Goal: Task Accomplishment & Management: Manage account settings

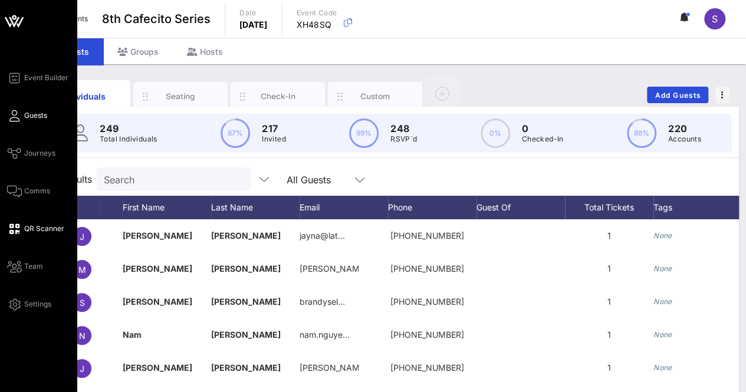
click at [31, 224] on span "QR Scanner" at bounding box center [44, 228] width 40 height 11
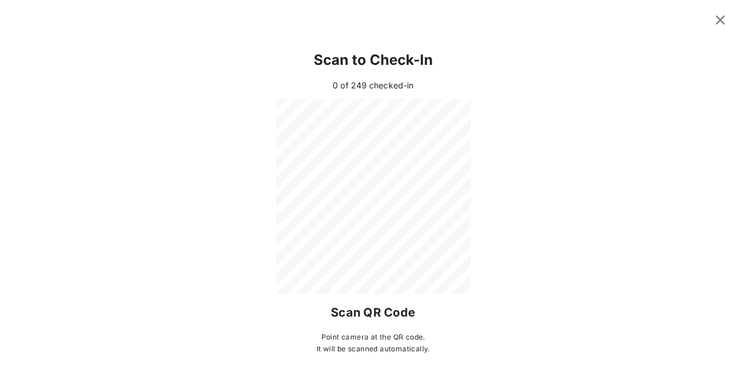
click at [726, 19] on icon at bounding box center [720, 19] width 17 height 15
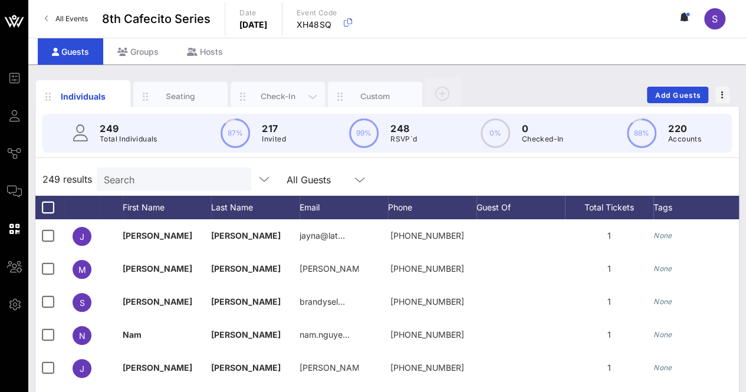
click at [287, 93] on div "Check-In" at bounding box center [278, 96] width 52 height 11
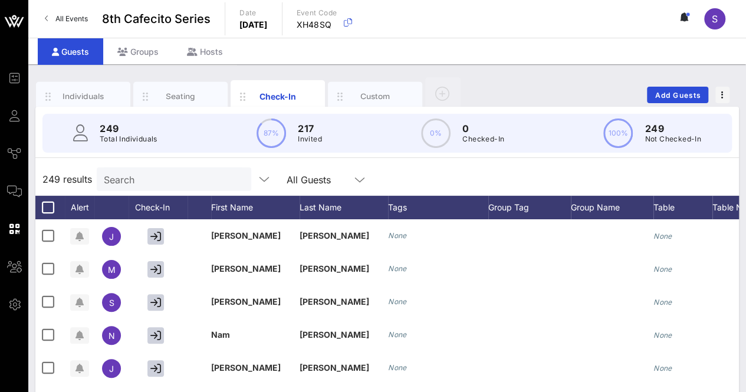
click at [521, 85] on div "Individuals Seating Check-In Custom Add Guests" at bounding box center [386, 95] width 703 height 38
drag, startPoint x: 265, startPoint y: 97, endPoint x: 264, endPoint y: 82, distance: 15.4
click at [264, 82] on div "Check-In" at bounding box center [278, 96] width 94 height 32
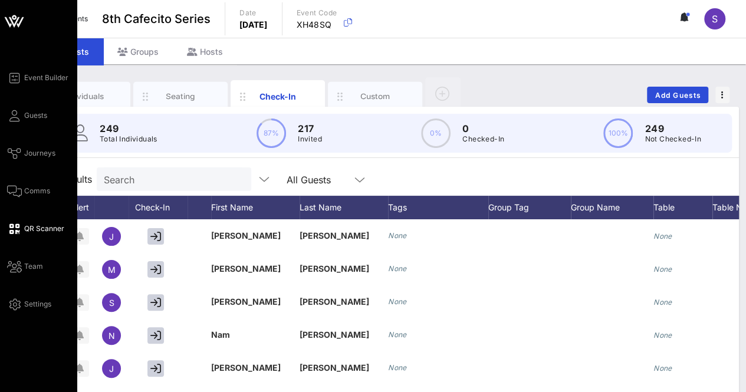
click at [19, 228] on icon at bounding box center [14, 229] width 15 height 2
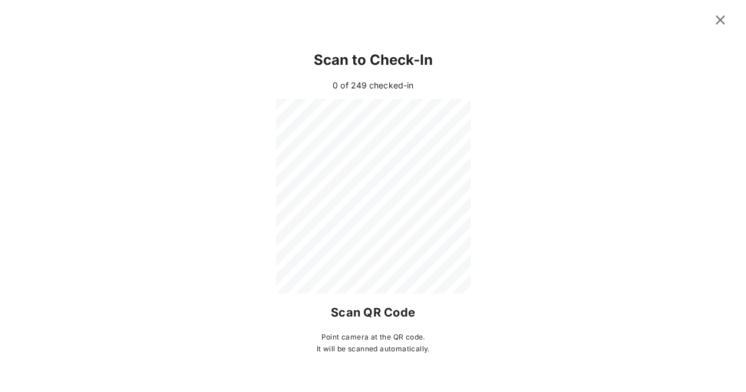
click at [721, 19] on icon at bounding box center [720, 20] width 16 height 14
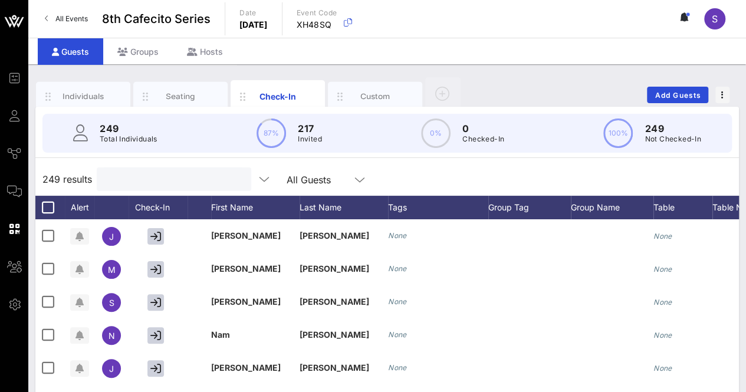
click at [131, 183] on input "text" at bounding box center [173, 179] width 138 height 15
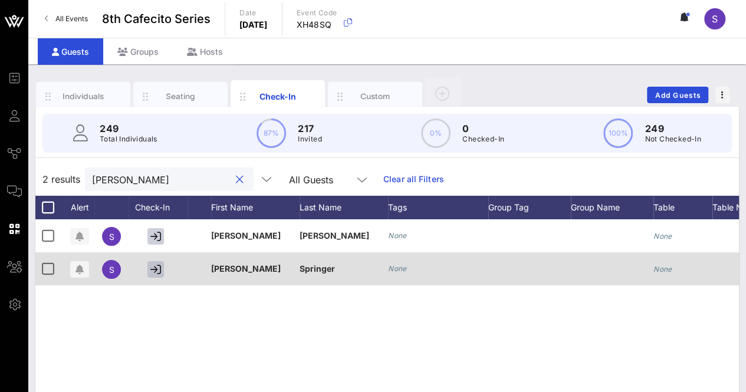
type input "[PERSON_NAME]"
click at [157, 271] on icon "button" at bounding box center [155, 269] width 11 height 11
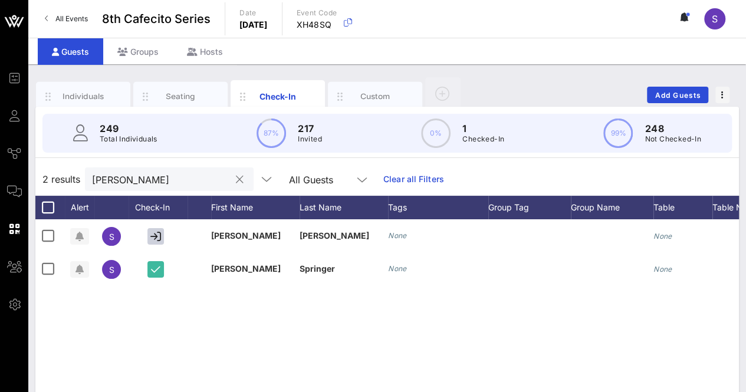
click at [236, 180] on button "clear icon" at bounding box center [240, 180] width 8 height 12
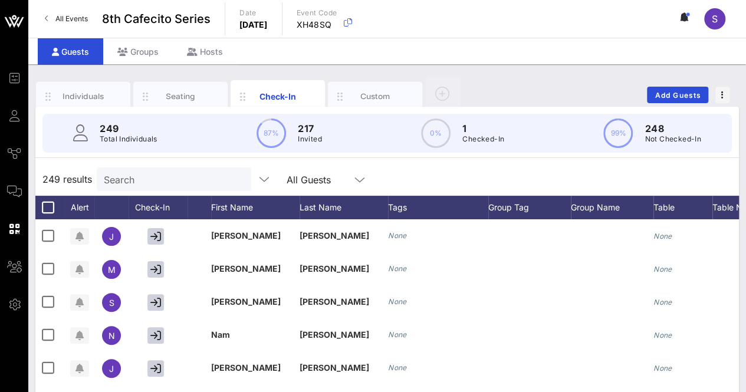
click at [402, 167] on div "249 results Search All Guests" at bounding box center [386, 179] width 703 height 33
click at [177, 184] on input "text" at bounding box center [173, 179] width 138 height 15
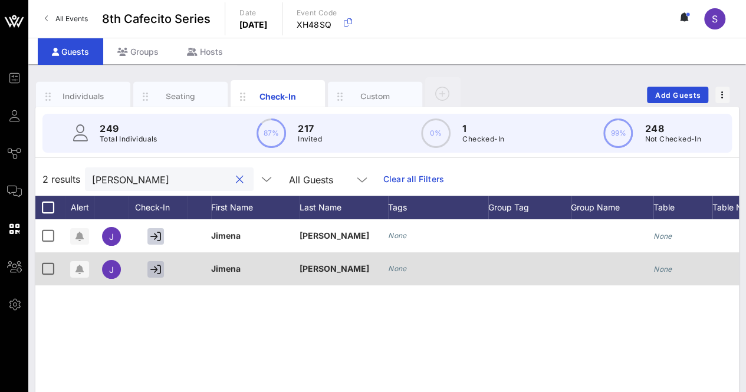
type input "[PERSON_NAME]"
click at [153, 266] on icon "button" at bounding box center [155, 269] width 11 height 11
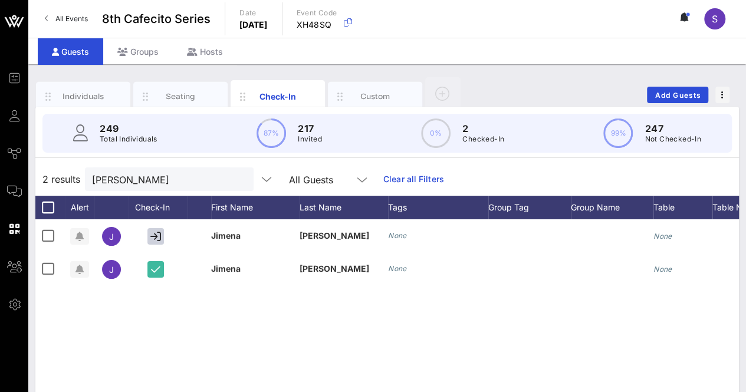
click at [236, 177] on button "clear icon" at bounding box center [240, 180] width 8 height 12
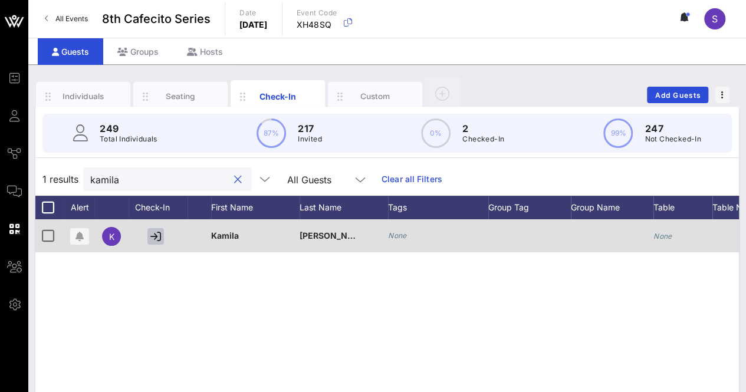
type input "kamila"
click at [160, 232] on icon "button" at bounding box center [155, 236] width 11 height 11
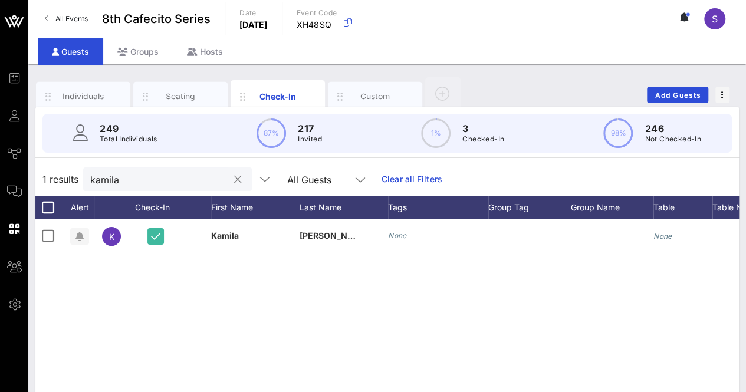
click at [234, 180] on button "clear icon" at bounding box center [238, 180] width 8 height 12
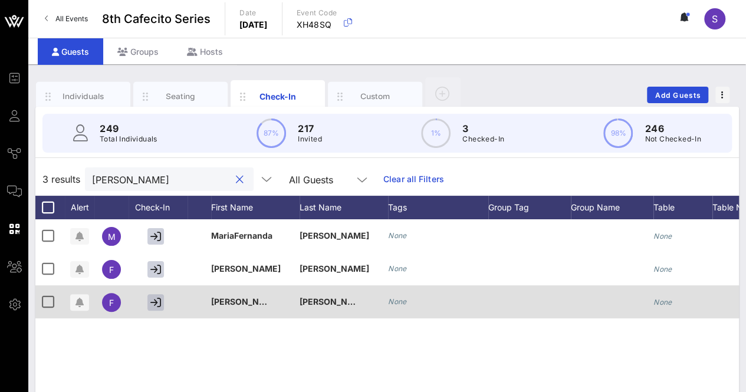
type input "[PERSON_NAME]"
click at [156, 294] on button "button" at bounding box center [155, 302] width 17 height 17
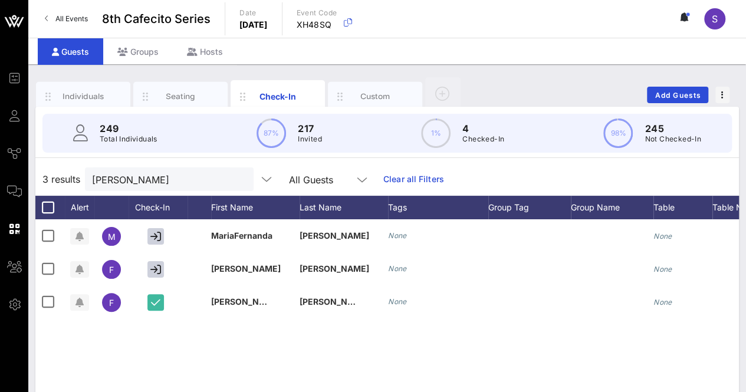
click at [236, 175] on button "clear icon" at bounding box center [240, 180] width 8 height 12
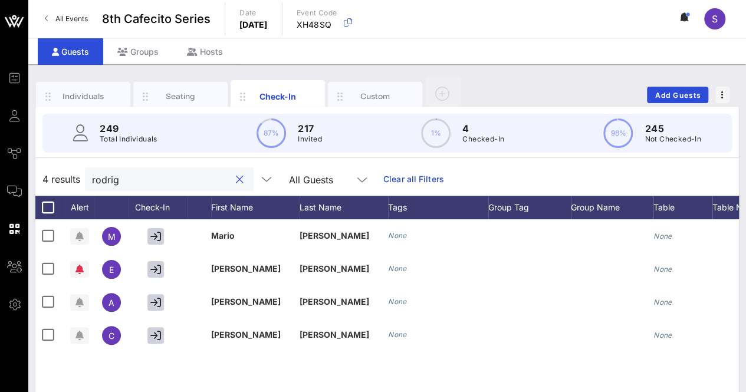
type input "rodrigu"
click at [232, 179] on div at bounding box center [239, 180] width 14 height 14
click at [236, 179] on button "clear icon" at bounding box center [240, 180] width 8 height 12
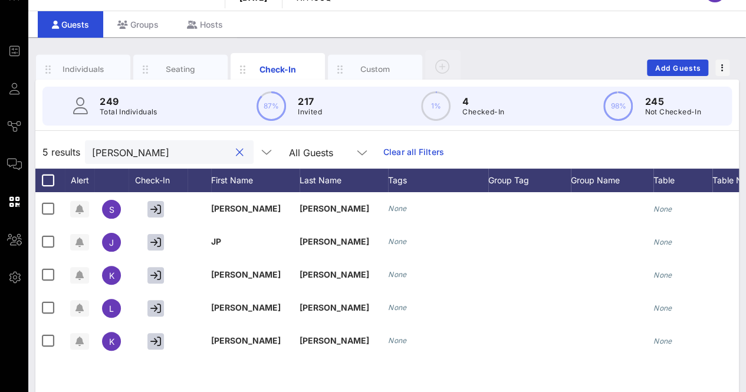
scroll to position [28, 0]
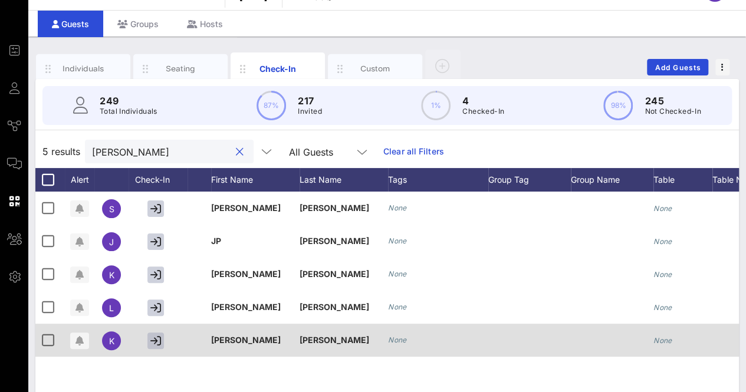
type input "[PERSON_NAME]"
click at [157, 338] on icon "button" at bounding box center [155, 340] width 11 height 11
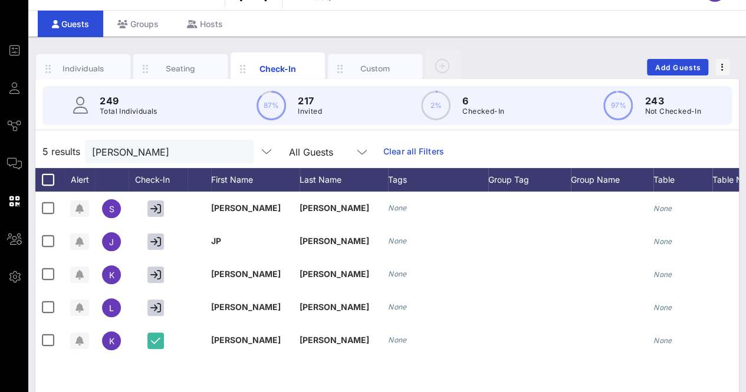
click at [236, 156] on button "clear icon" at bounding box center [240, 152] width 8 height 12
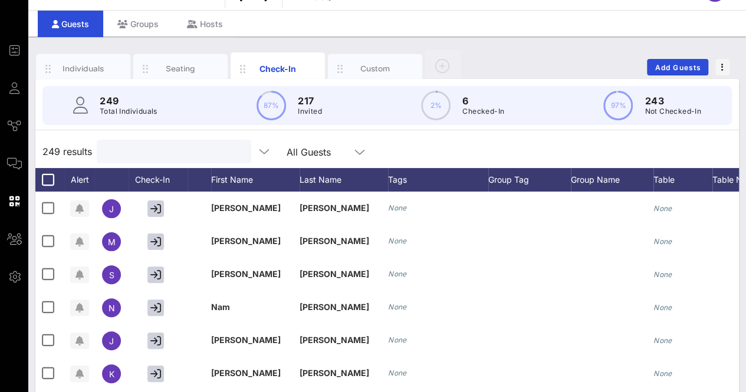
click at [222, 147] on input "text" at bounding box center [173, 151] width 138 height 15
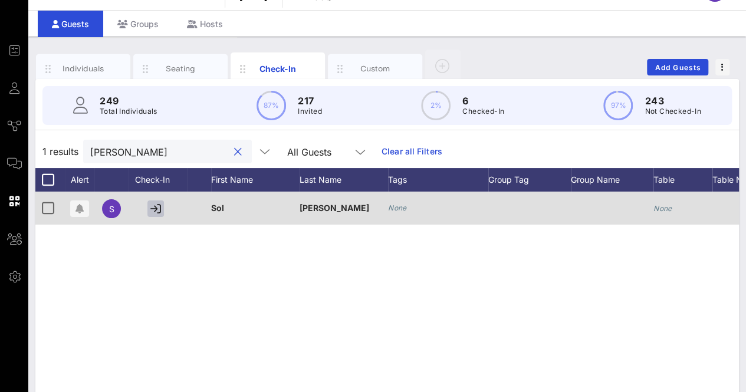
type input "[PERSON_NAME]"
click at [152, 205] on icon "button" at bounding box center [155, 208] width 11 height 11
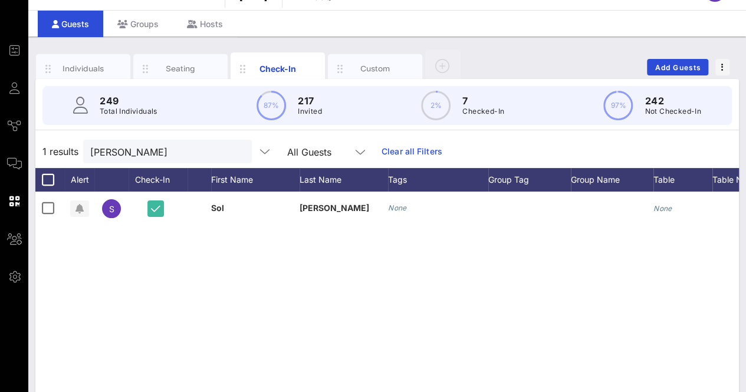
click at [131, 136] on div "1 results [PERSON_NAME] All Guests Clear all Filters" at bounding box center [386, 151] width 703 height 33
click at [220, 168] on div "First Name" at bounding box center [255, 180] width 88 height 24
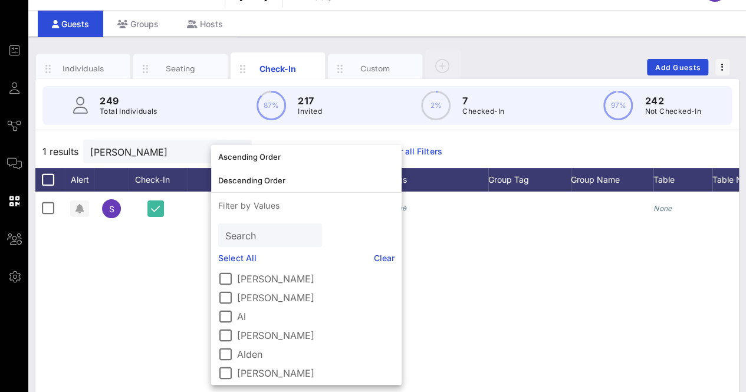
click at [201, 140] on div "[PERSON_NAME]" at bounding box center [159, 152] width 138 height 24
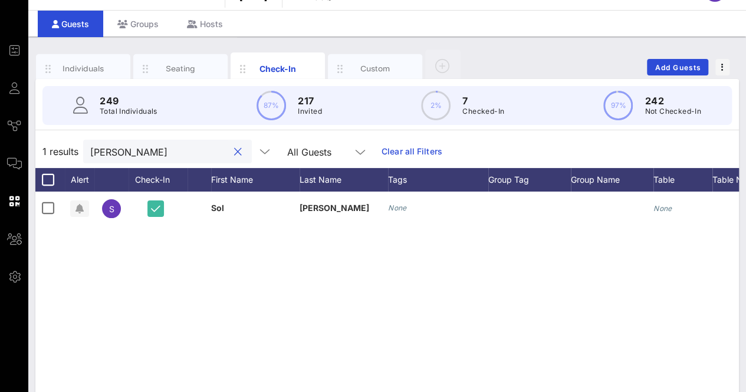
click at [231, 150] on div at bounding box center [238, 152] width 14 height 14
click at [234, 150] on button "clear icon" at bounding box center [238, 152] width 8 height 12
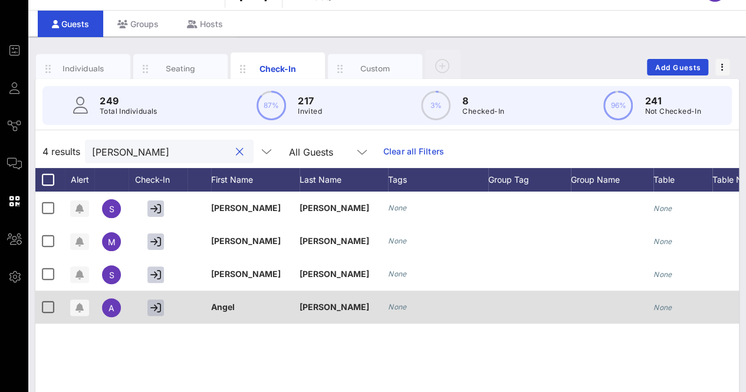
type input "[PERSON_NAME]"
click at [156, 305] on icon "button" at bounding box center [155, 307] width 11 height 11
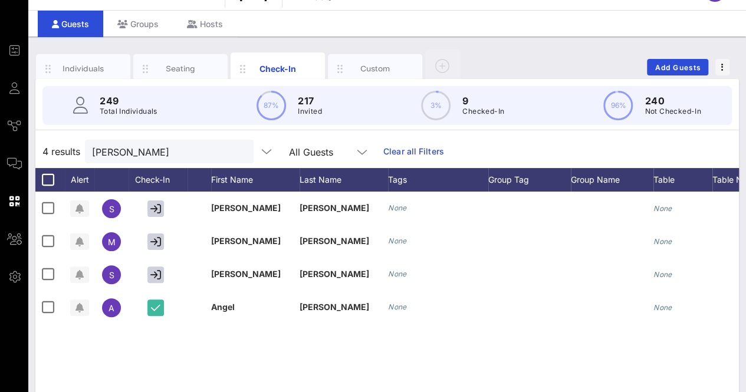
click at [236, 152] on button "clear icon" at bounding box center [240, 152] width 8 height 12
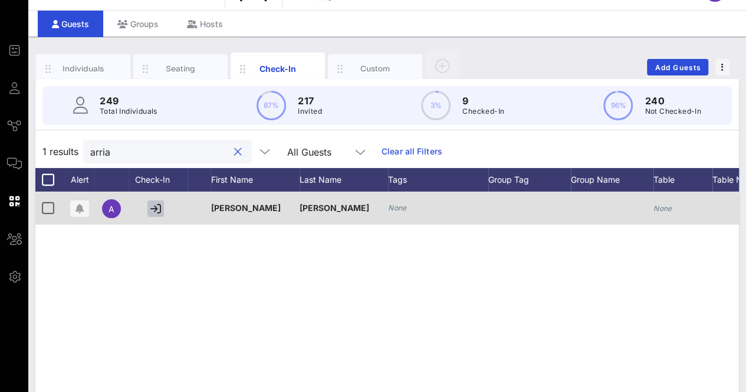
type input "arria"
click at [157, 210] on icon "button" at bounding box center [155, 208] width 11 height 11
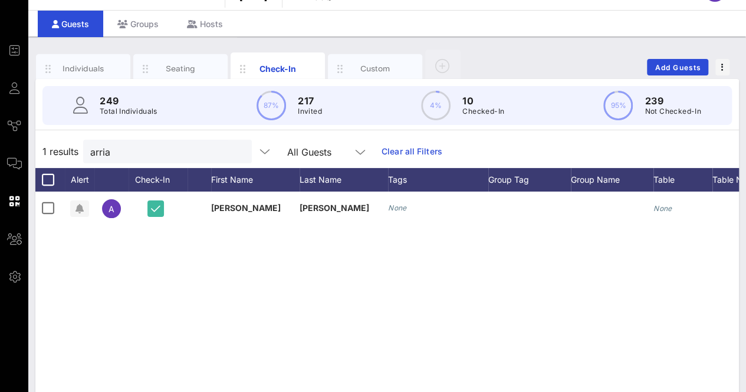
click at [234, 153] on button "clear icon" at bounding box center [238, 152] width 8 height 12
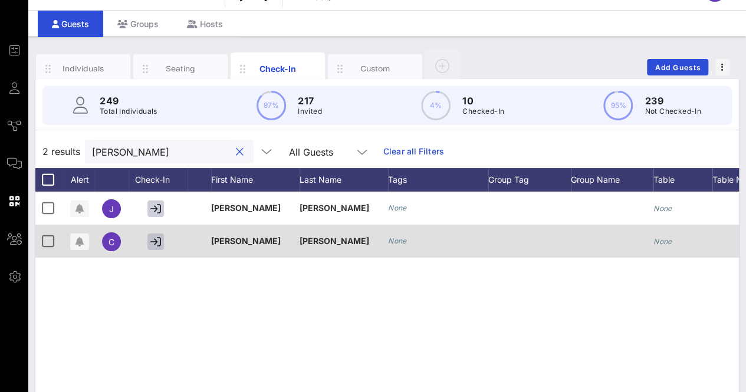
type input "[PERSON_NAME]"
click at [149, 240] on button "button" at bounding box center [155, 241] width 17 height 17
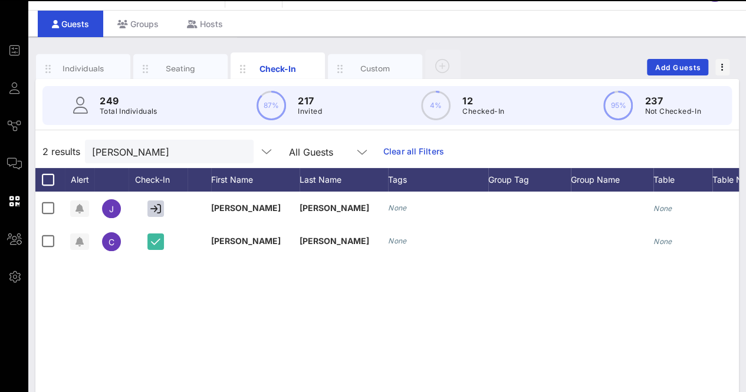
click at [236, 150] on button "clear icon" at bounding box center [240, 152] width 8 height 12
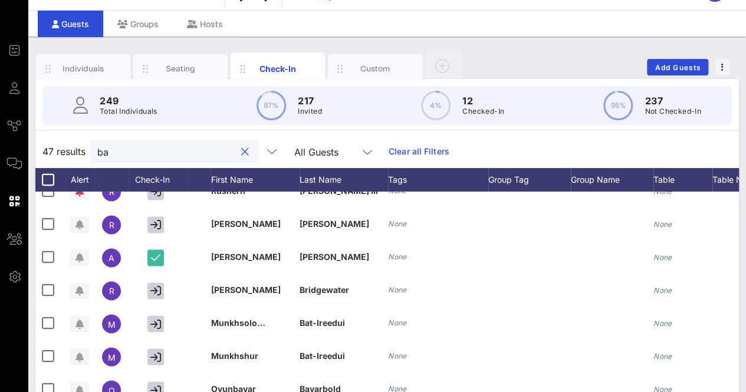
scroll to position [1008, 0]
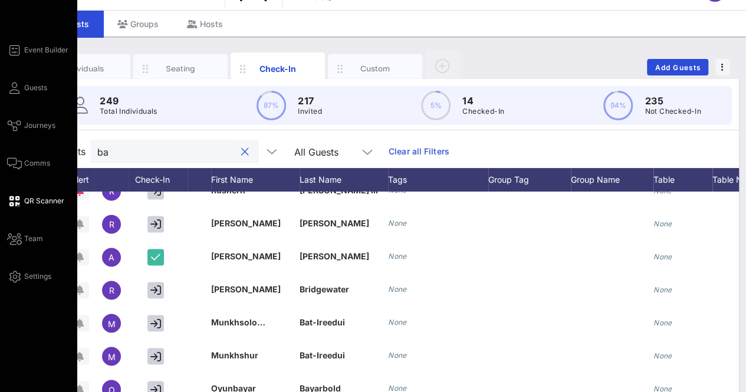
type input "ba"
click at [38, 200] on span "QR Scanner" at bounding box center [44, 201] width 40 height 11
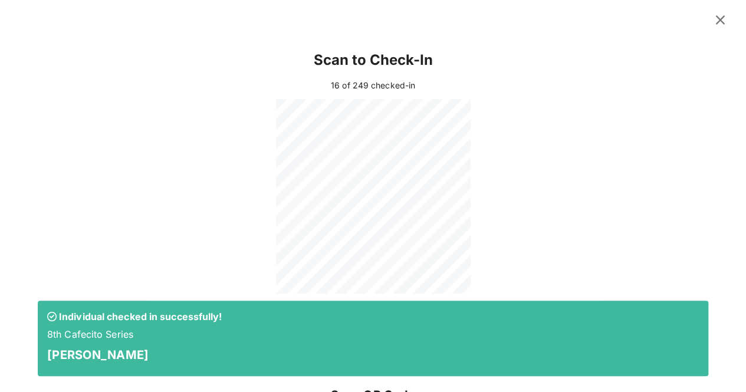
click at [718, 19] on icon at bounding box center [720, 20] width 17 height 16
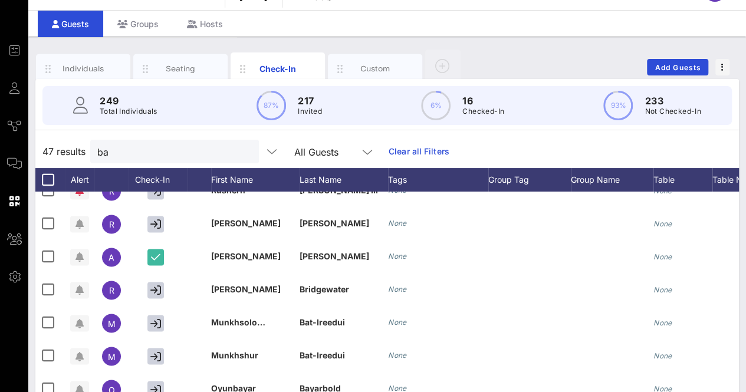
click at [241, 150] on button "clear icon" at bounding box center [245, 152] width 8 height 12
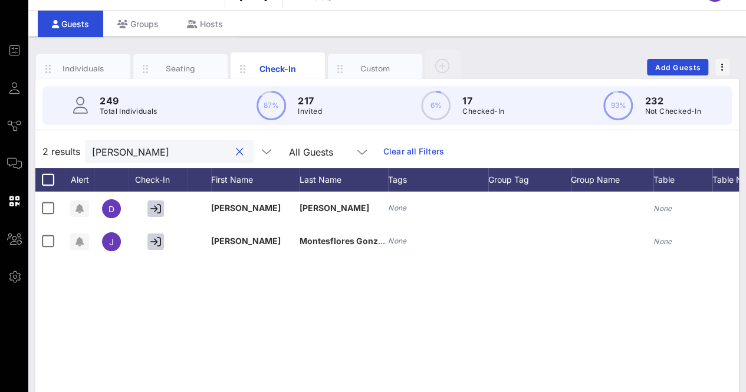
scroll to position [0, 0]
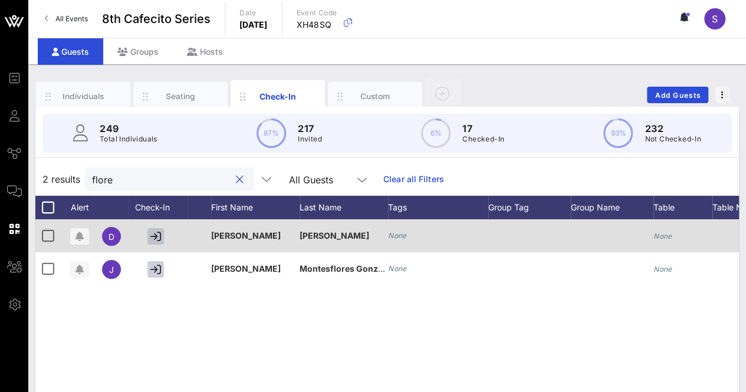
type input "flore"
click at [152, 238] on icon "button" at bounding box center [155, 236] width 11 height 11
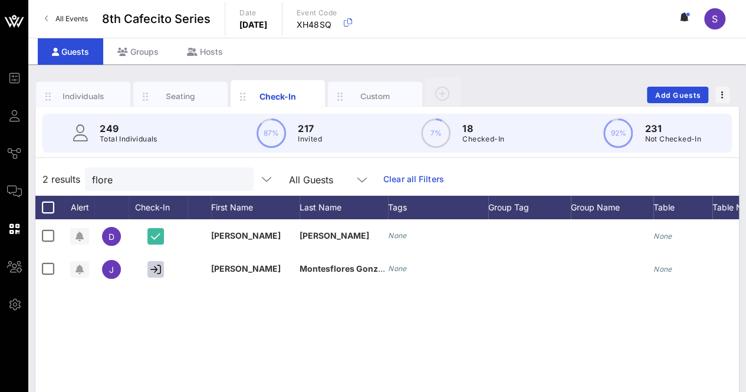
click at [236, 177] on button "clear icon" at bounding box center [240, 180] width 8 height 12
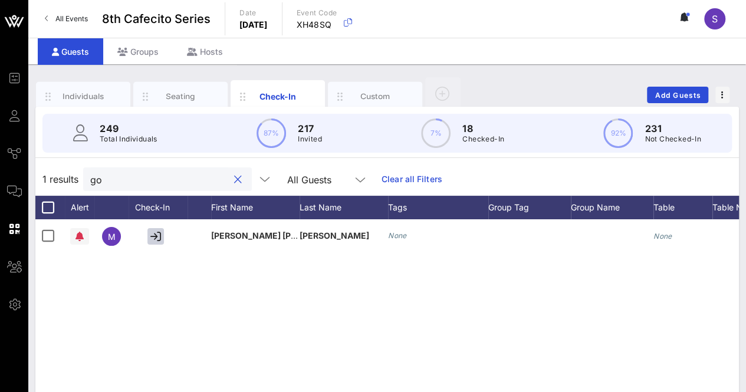
type input "g"
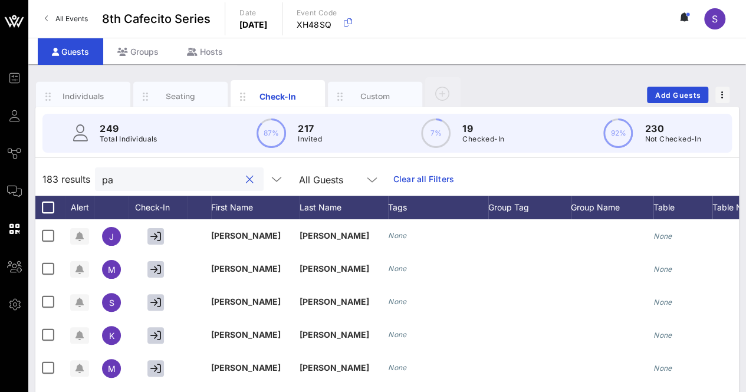
type input "p"
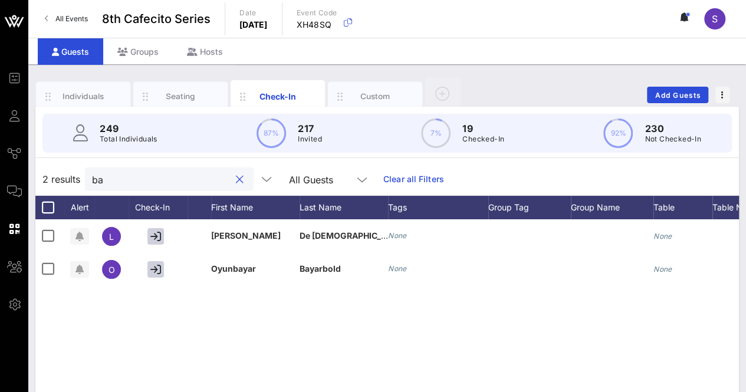
type input "b"
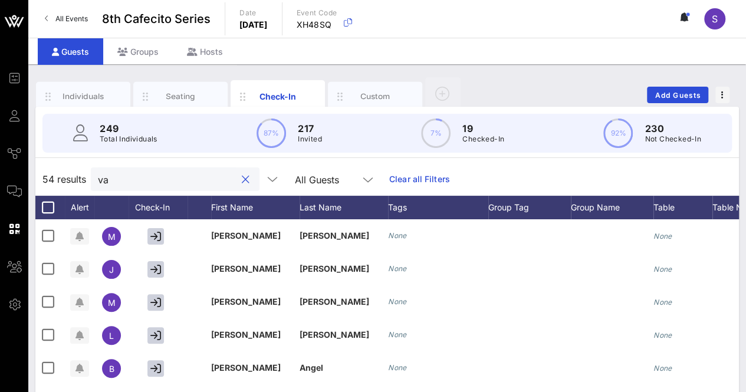
type input "v"
type input "b"
type input "d"
type input "b"
type input "v"
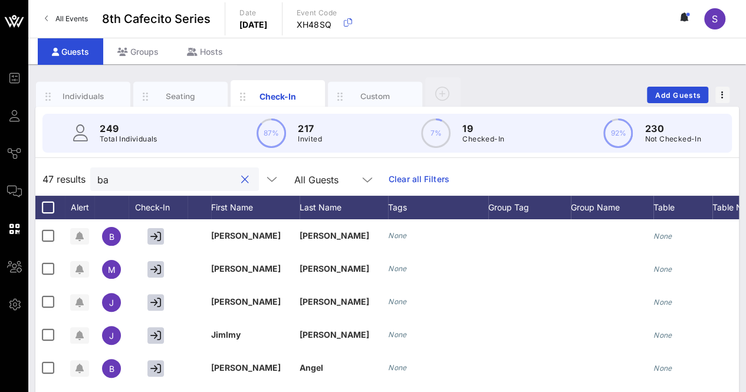
type input "bay"
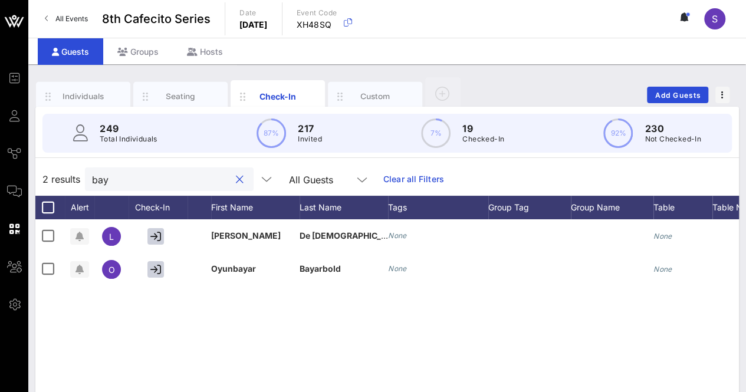
click at [236, 179] on button "clear icon" at bounding box center [240, 180] width 8 height 12
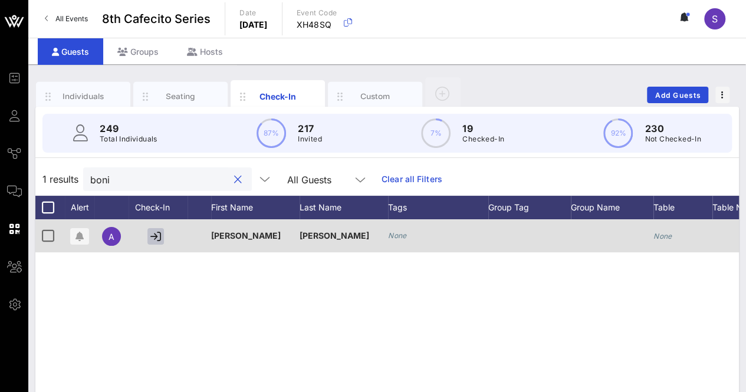
type input "boni"
click at [147, 233] on button "button" at bounding box center [155, 236] width 17 height 17
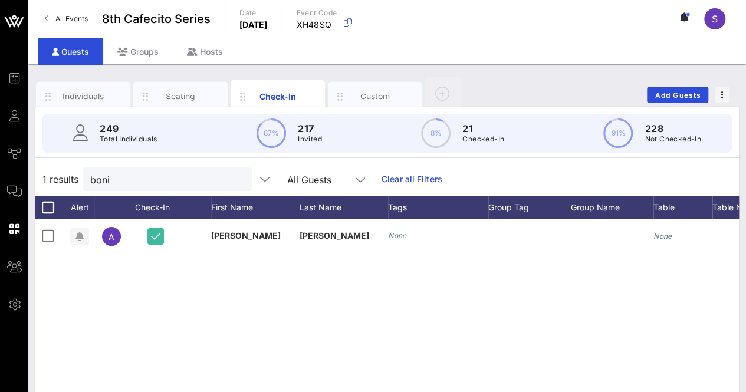
click at [234, 177] on button "clear icon" at bounding box center [238, 180] width 8 height 12
type input "b"
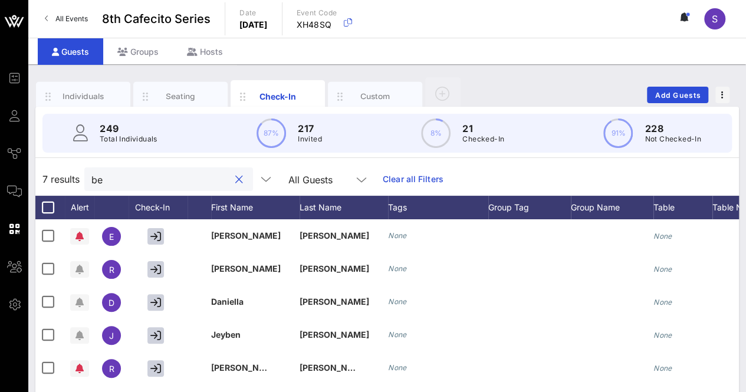
type input "b"
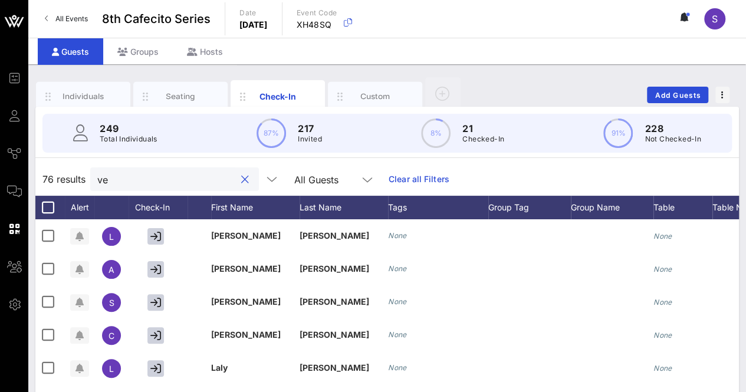
type input "v"
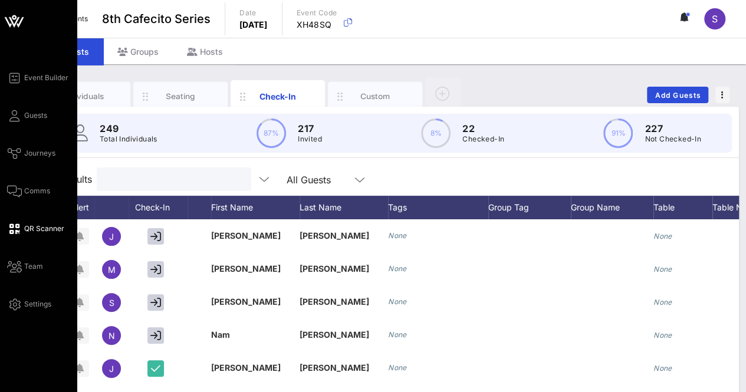
click at [12, 221] on div "Event Builder Guests Journeys Comms QR Scanner Team Settings" at bounding box center [42, 191] width 70 height 241
click at [23, 228] on link "QR Scanner" at bounding box center [35, 229] width 57 height 14
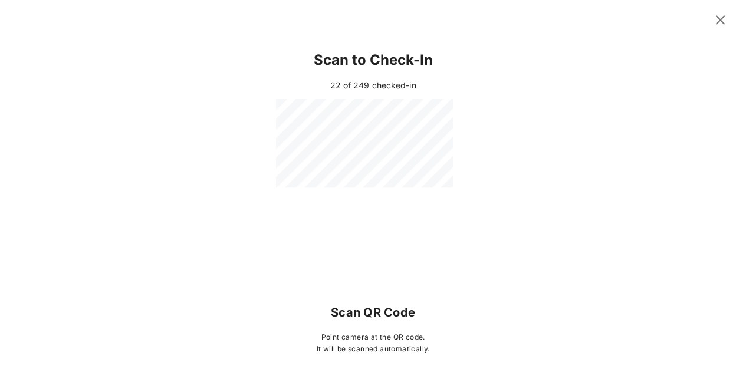
click at [23, 228] on link "QR Scanner" at bounding box center [35, 229] width 57 height 14
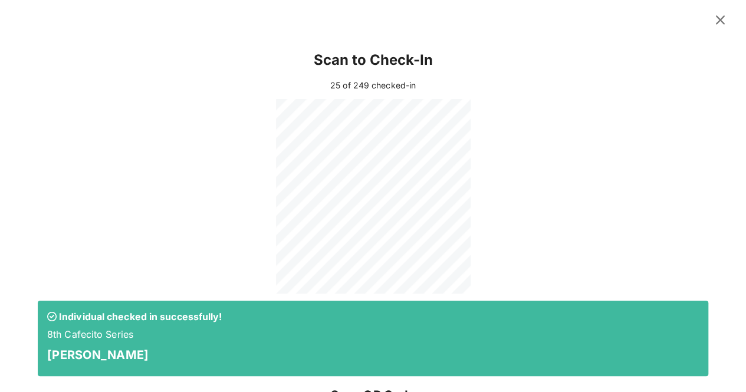
click at [712, 17] on icon at bounding box center [720, 19] width 17 height 15
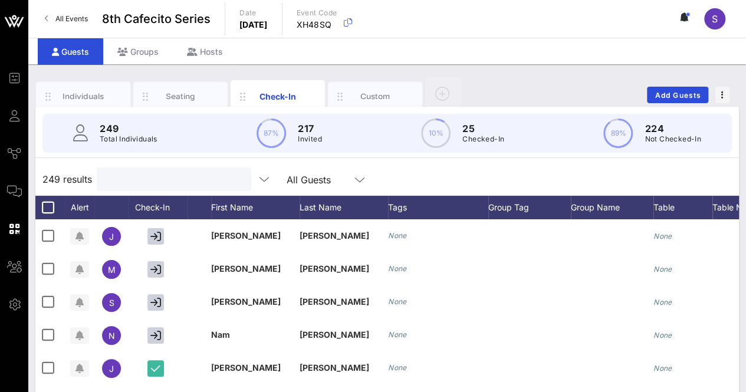
click at [218, 177] on input "text" at bounding box center [173, 179] width 138 height 15
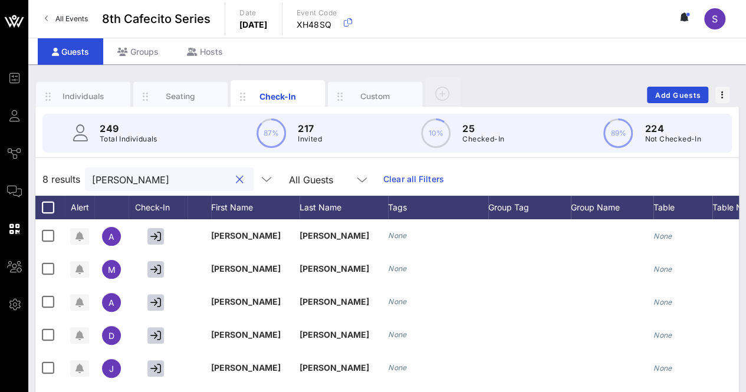
type input "[PERSON_NAME]"
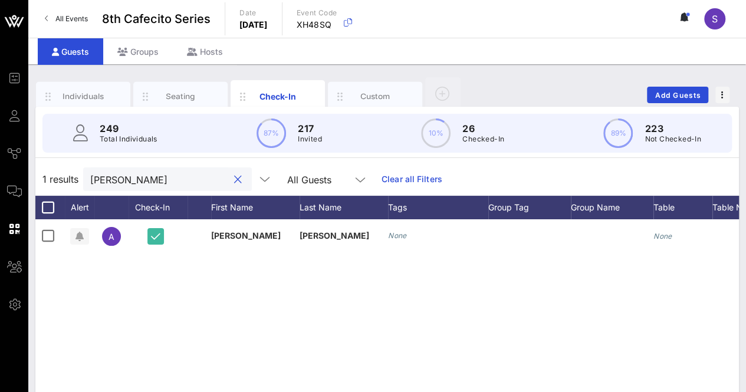
click at [225, 187] on div "[PERSON_NAME]" at bounding box center [167, 179] width 169 height 24
click at [231, 178] on div at bounding box center [238, 180] width 14 height 14
click at [234, 179] on button "clear icon" at bounding box center [238, 180] width 8 height 12
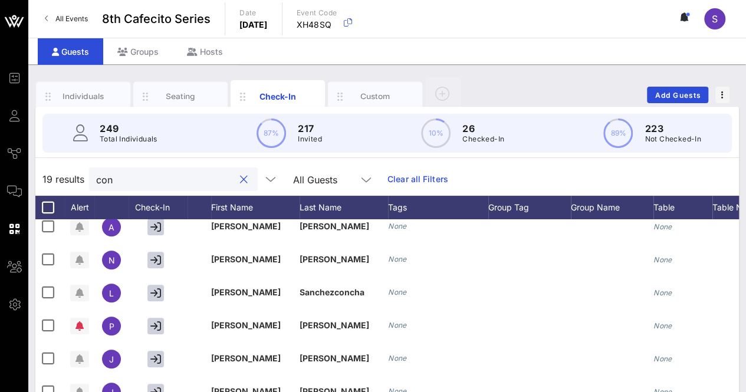
scroll to position [282, 0]
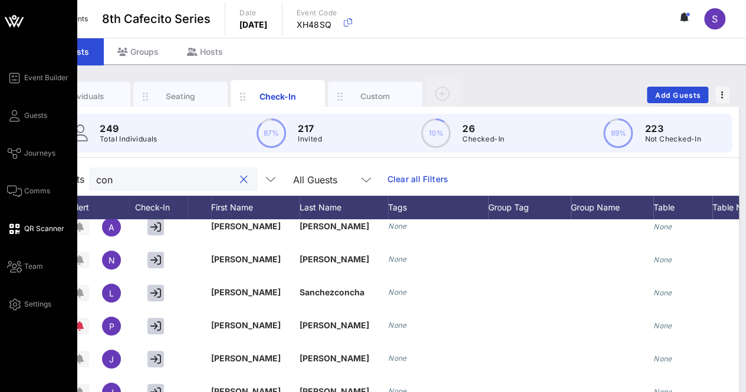
type input "con"
click at [49, 232] on span "QR Scanner" at bounding box center [44, 228] width 40 height 11
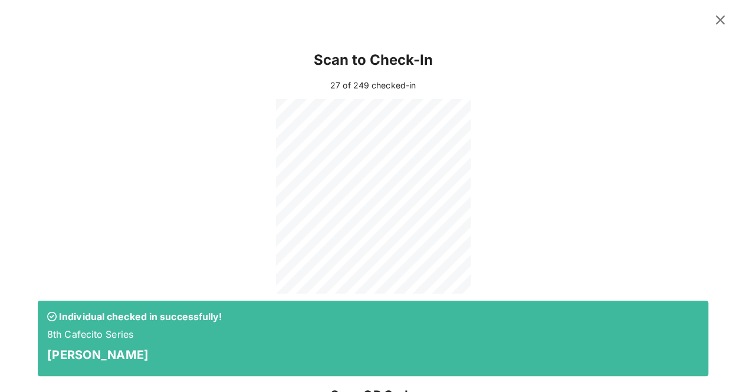
click at [711, 24] on icon at bounding box center [720, 20] width 18 height 17
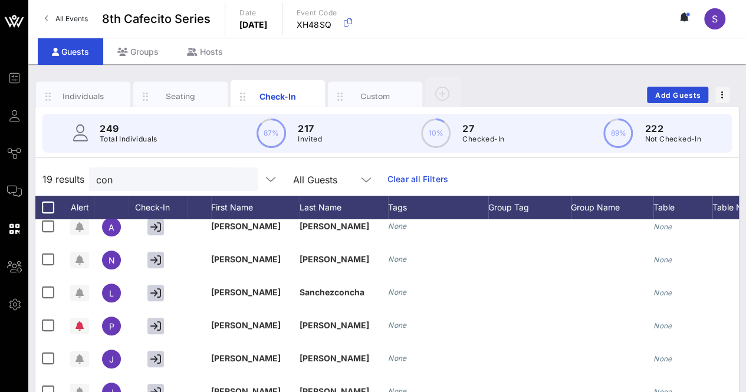
click at [228, 192] on div "19 results con All Guests Clear all Filters" at bounding box center [386, 179] width 703 height 33
click at [240, 182] on button "clear icon" at bounding box center [244, 180] width 8 height 12
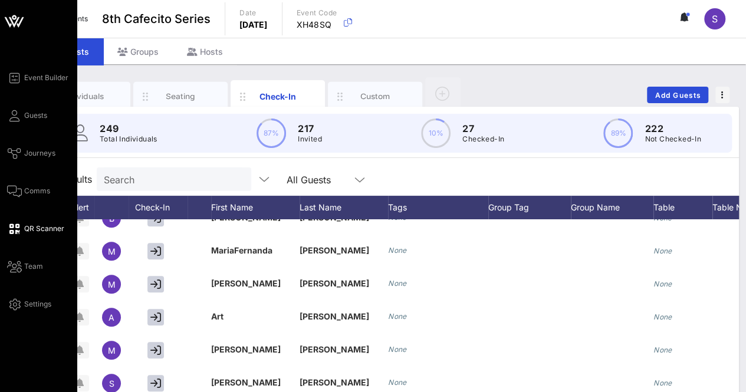
click at [28, 222] on link "QR Scanner" at bounding box center [35, 229] width 57 height 14
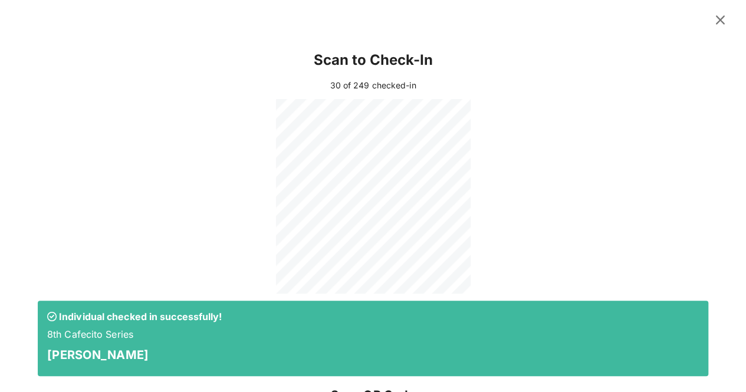
click at [712, 19] on icon at bounding box center [720, 20] width 16 height 14
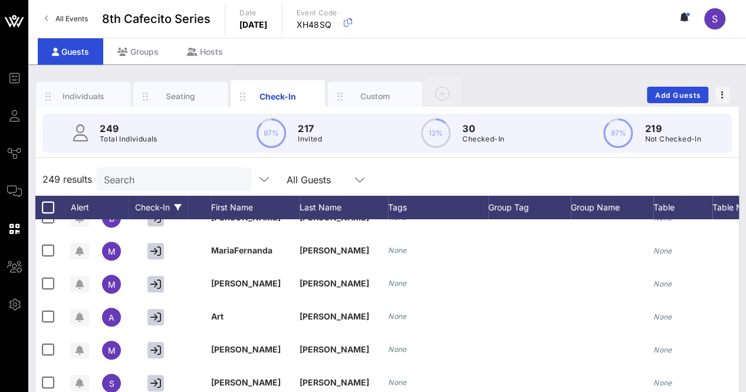
click at [161, 196] on div "Check-In" at bounding box center [158, 208] width 59 height 24
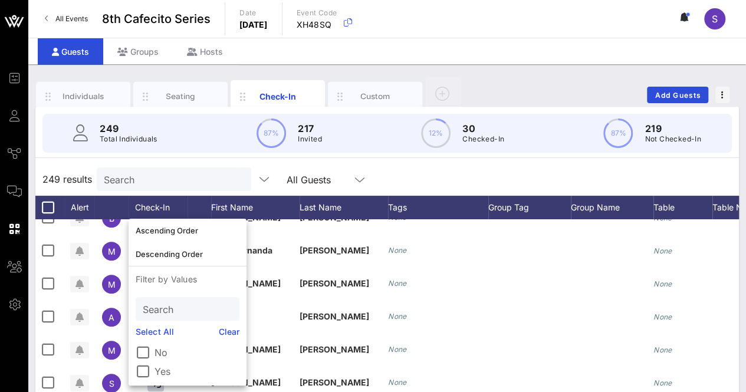
click at [136, 177] on input "Search" at bounding box center [173, 179] width 138 height 15
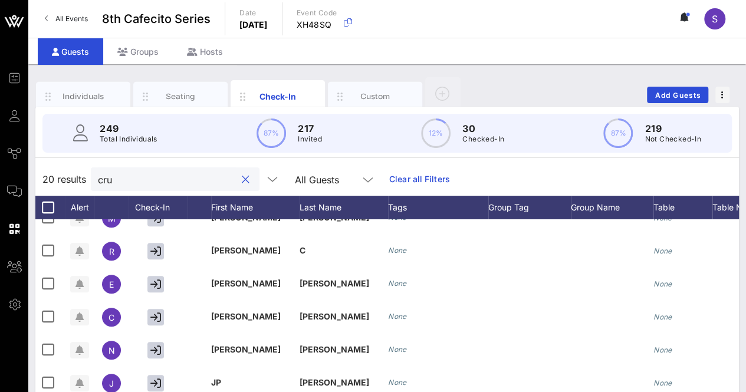
scroll to position [0, 0]
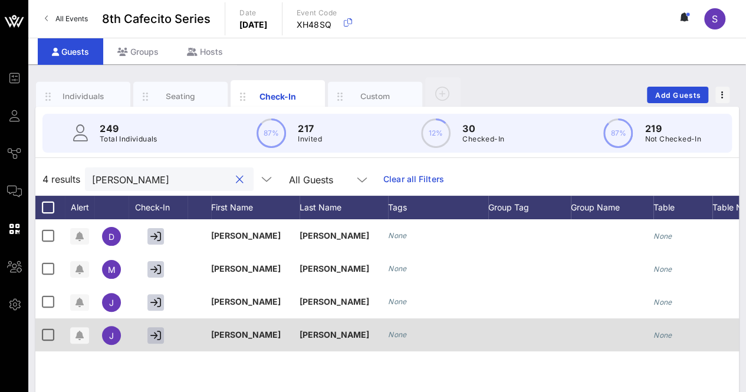
type input "[PERSON_NAME]"
click at [157, 334] on icon "button" at bounding box center [155, 335] width 11 height 11
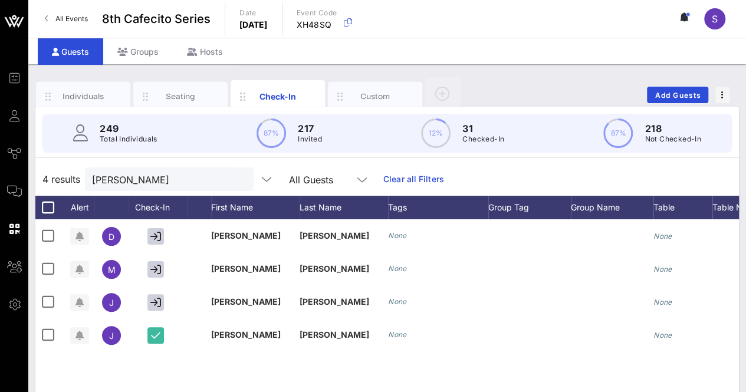
click at [236, 179] on button "clear icon" at bounding box center [240, 180] width 8 height 12
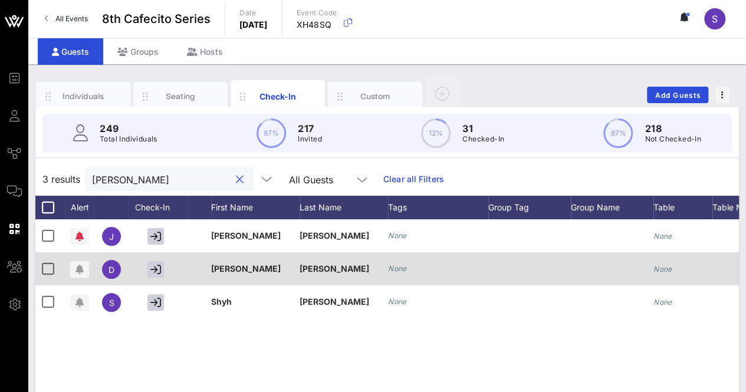
type input "[PERSON_NAME]"
click at [158, 259] on div at bounding box center [158, 268] width 59 height 33
click at [156, 271] on icon "button" at bounding box center [155, 269] width 11 height 11
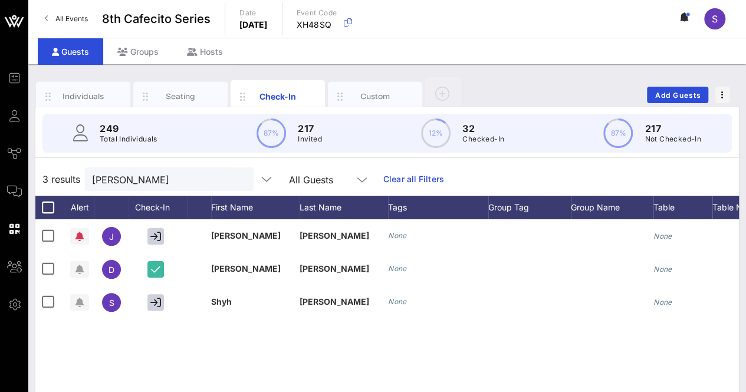
click at [236, 179] on button "clear icon" at bounding box center [240, 180] width 8 height 12
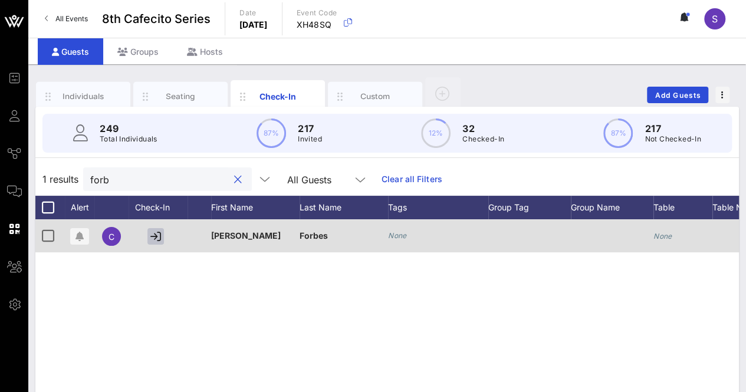
type input "forb"
click at [156, 237] on icon "button" at bounding box center [155, 236] width 11 height 11
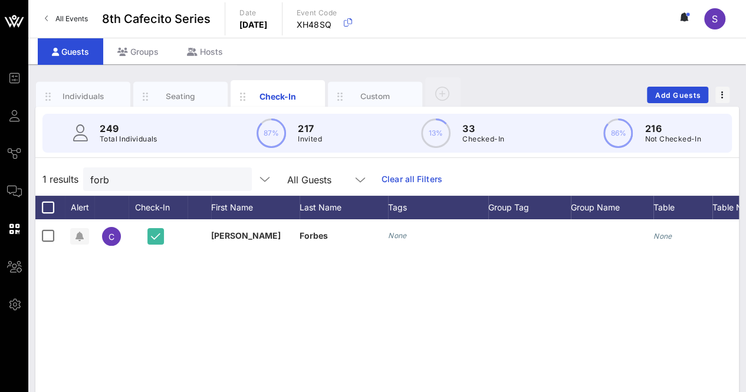
click at [231, 177] on div at bounding box center [238, 180] width 14 height 14
click at [234, 177] on button "clear icon" at bounding box center [238, 180] width 8 height 12
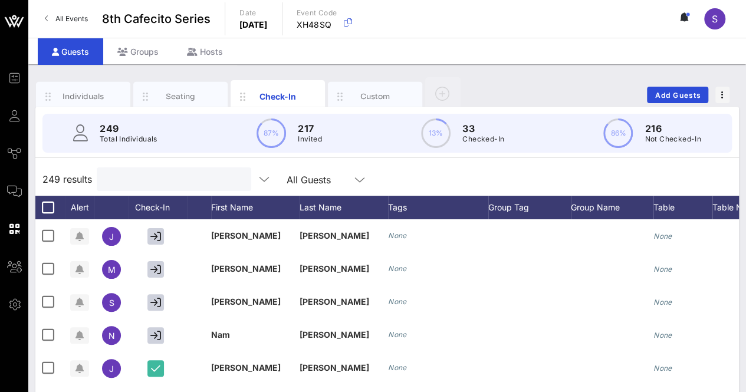
click at [223, 182] on input "text" at bounding box center [173, 179] width 138 height 15
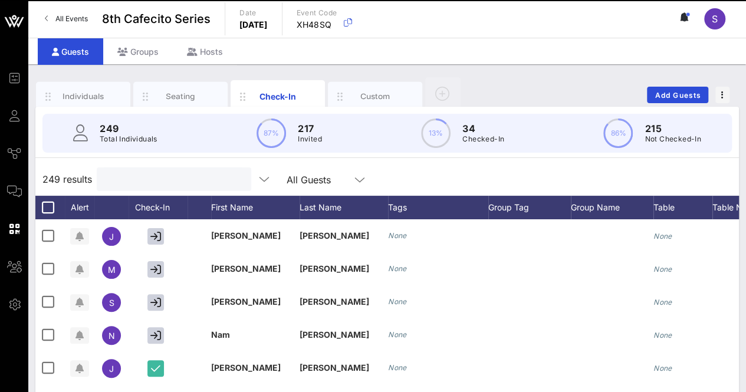
click at [212, 177] on input "text" at bounding box center [173, 179] width 138 height 15
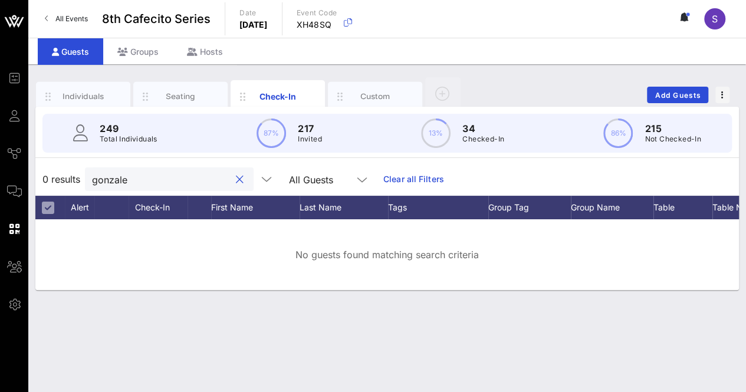
type input "gonzal"
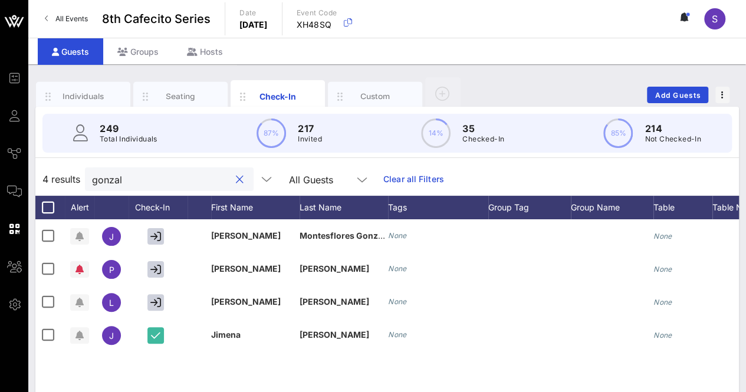
click at [236, 176] on button "clear icon" at bounding box center [240, 180] width 8 height 12
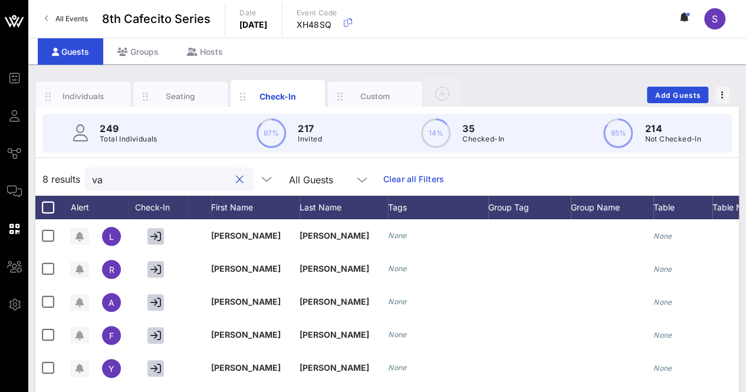
type input "v"
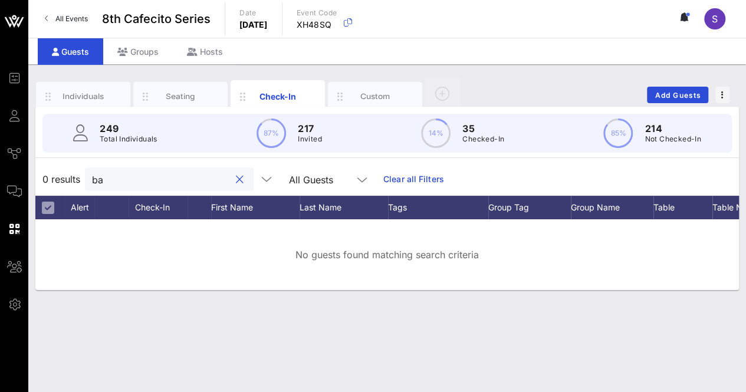
type input "b"
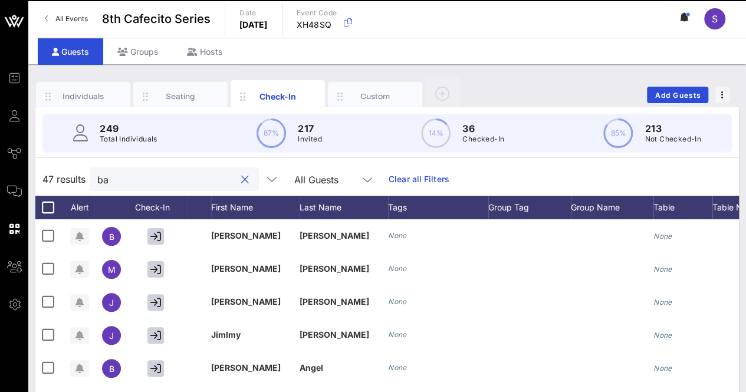
type input "b"
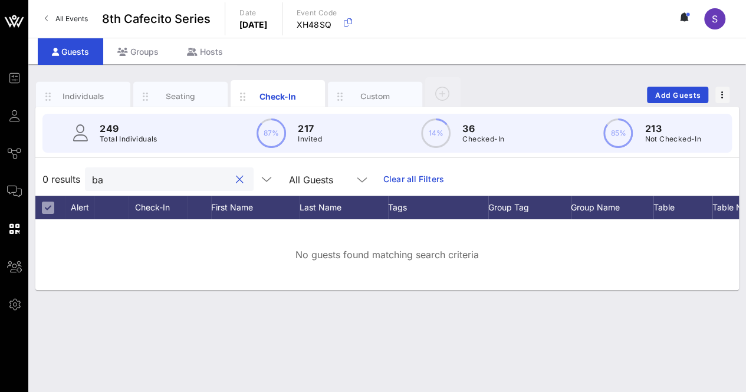
type input "b"
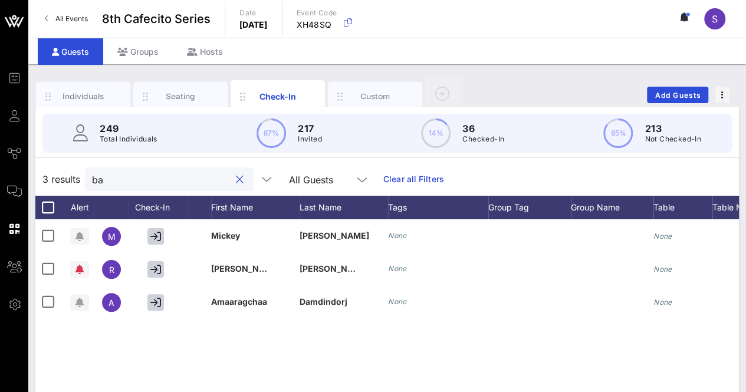
type input "b"
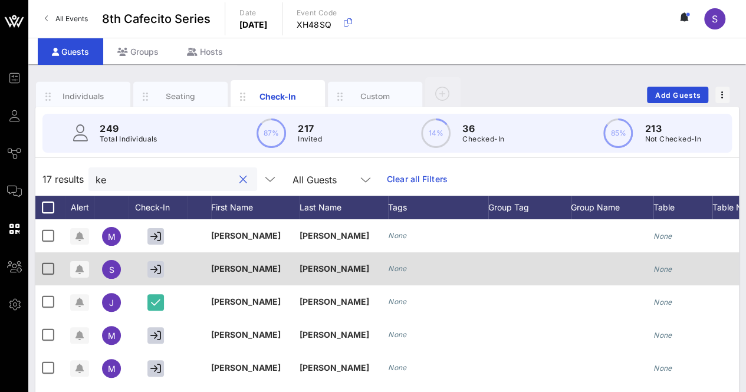
type input "k"
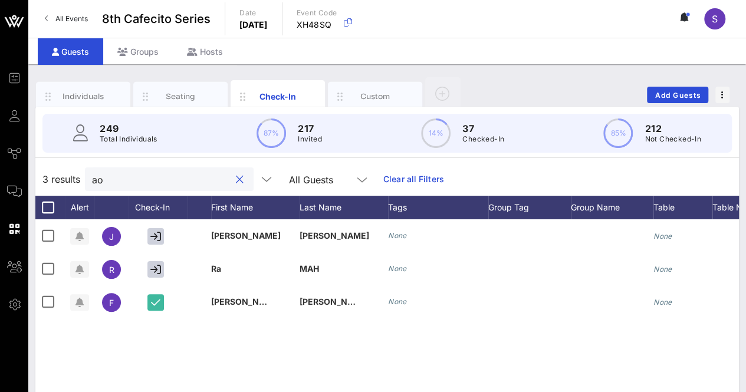
type input "a"
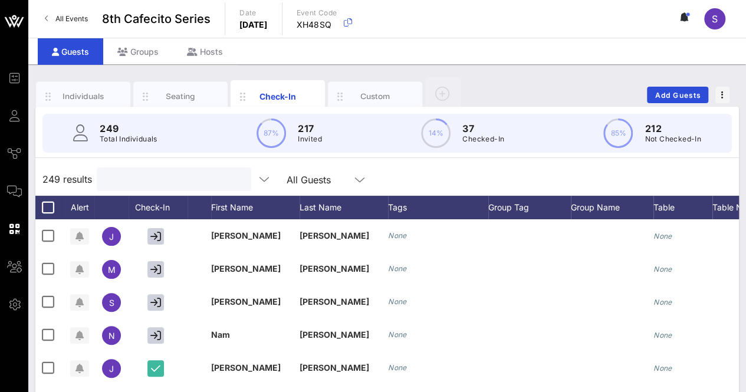
type input "a"
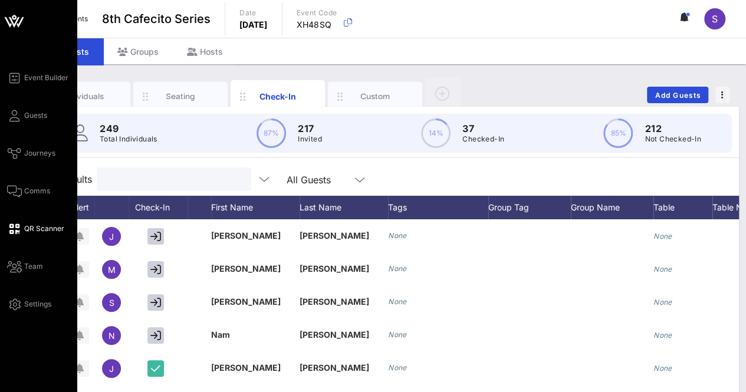
click at [16, 230] on icon at bounding box center [14, 229] width 15 height 2
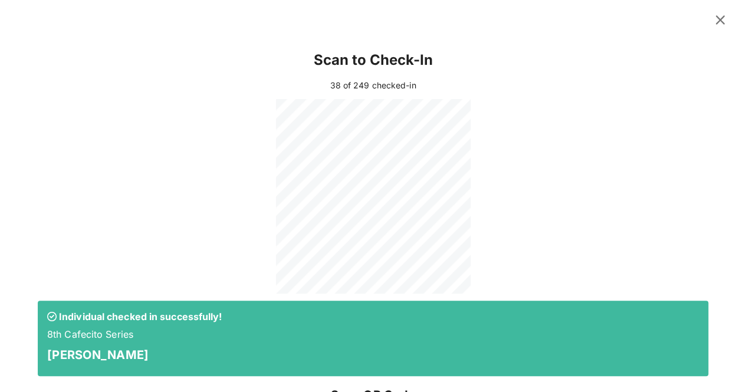
click at [709, 11] on button at bounding box center [720, 19] width 23 height 21
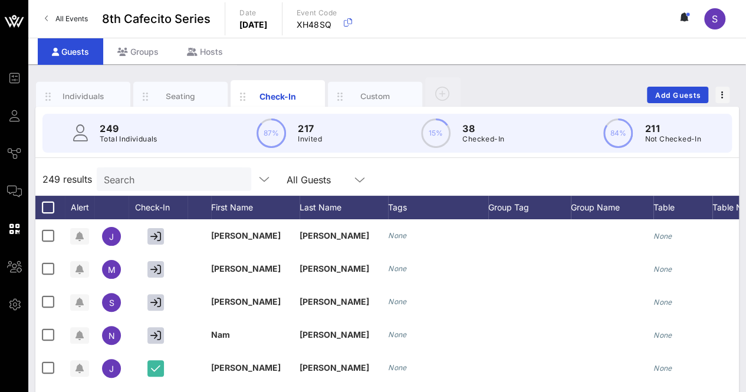
click at [181, 188] on div "Search" at bounding box center [173, 179] width 138 height 24
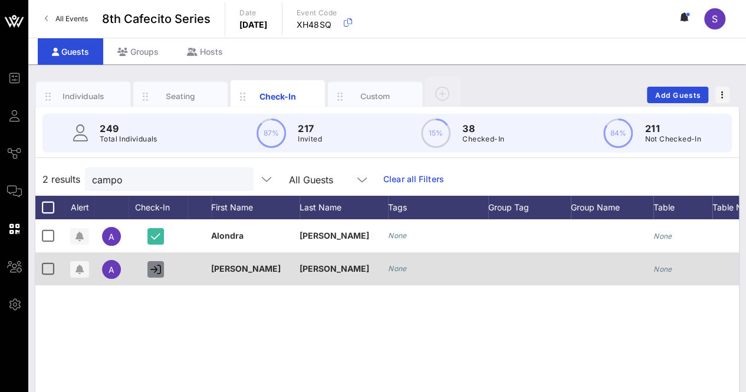
click at [154, 267] on icon "button" at bounding box center [155, 269] width 11 height 11
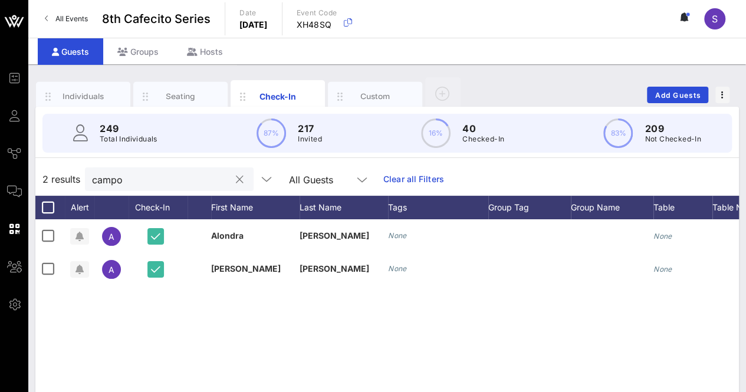
click at [185, 175] on input "campo" at bounding box center [161, 179] width 138 height 15
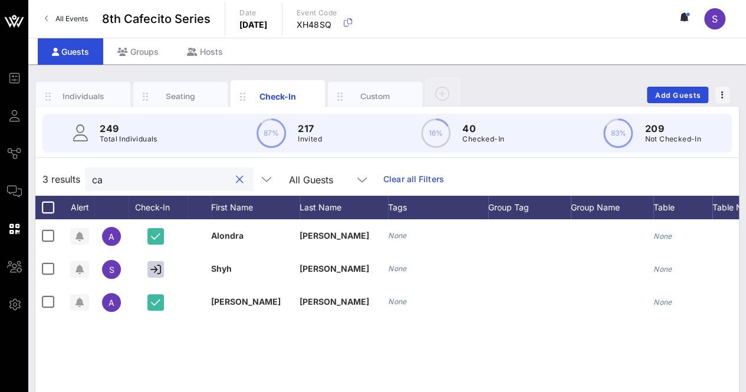
type input "c"
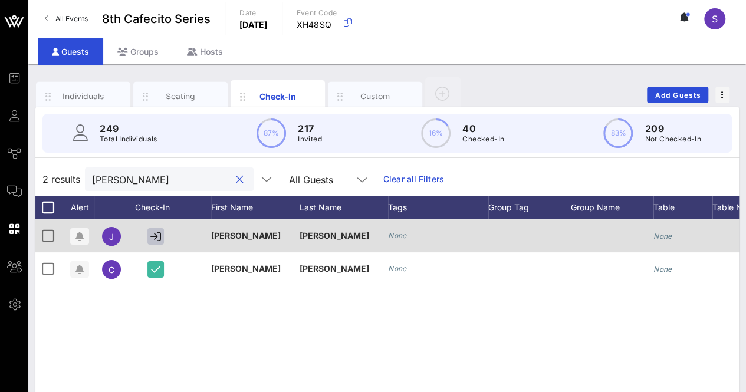
type input "[PERSON_NAME]"
click at [156, 238] on icon "button" at bounding box center [155, 236] width 11 height 11
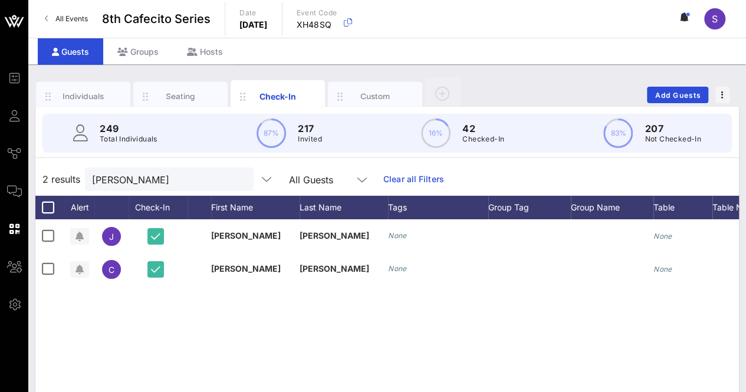
click at [236, 177] on button "clear icon" at bounding box center [240, 180] width 8 height 12
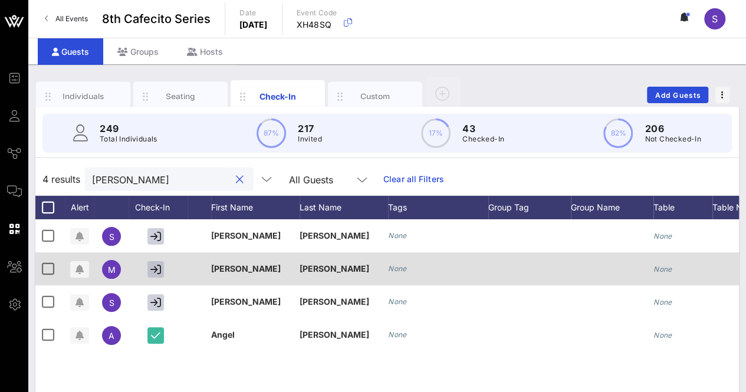
type input "[PERSON_NAME]"
click at [150, 267] on icon "button" at bounding box center [155, 269] width 11 height 11
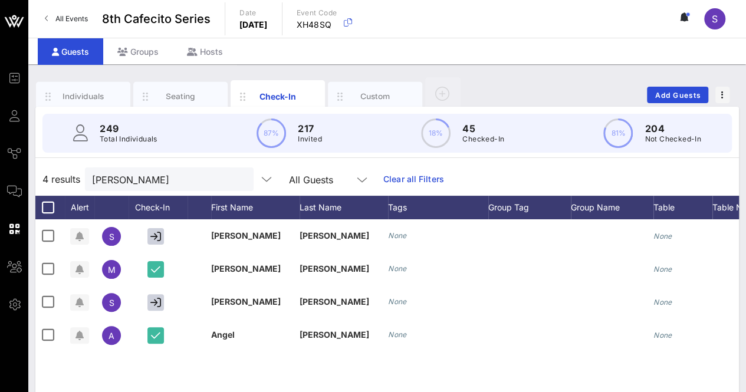
click at [236, 179] on button "clear icon" at bounding box center [240, 180] width 8 height 12
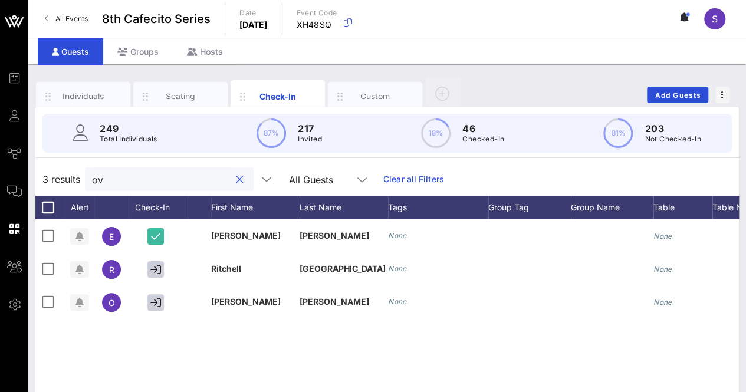
type input "o"
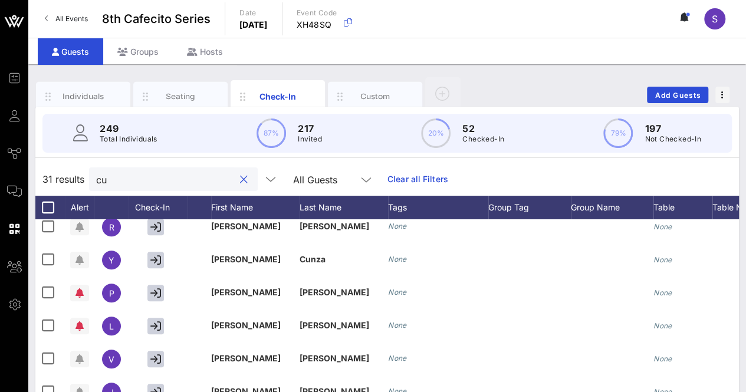
scroll to position [406, 0]
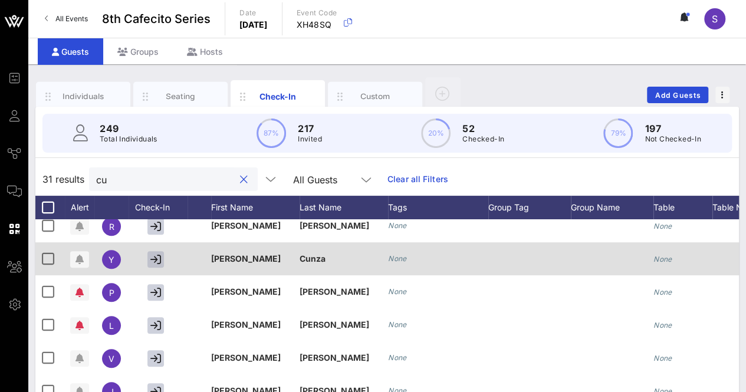
type input "cu"
click at [154, 256] on icon "button" at bounding box center [155, 259] width 11 height 11
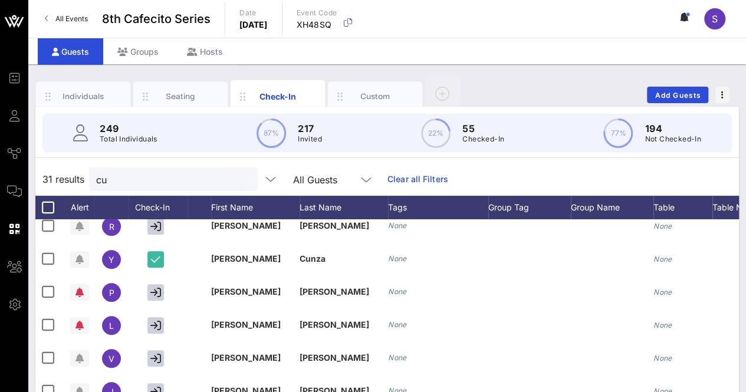
click at [240, 177] on button "clear icon" at bounding box center [244, 180] width 8 height 12
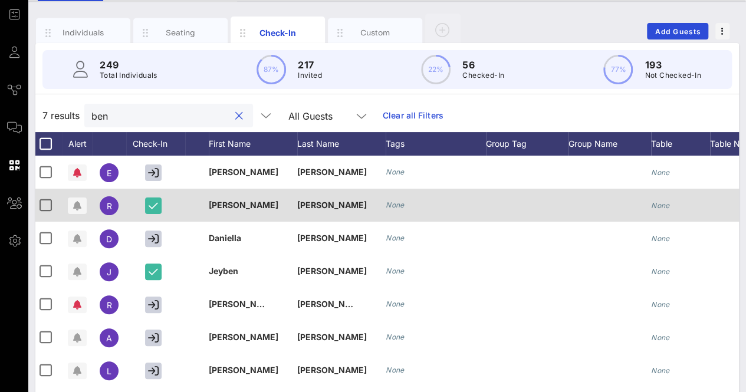
scroll to position [64, 0]
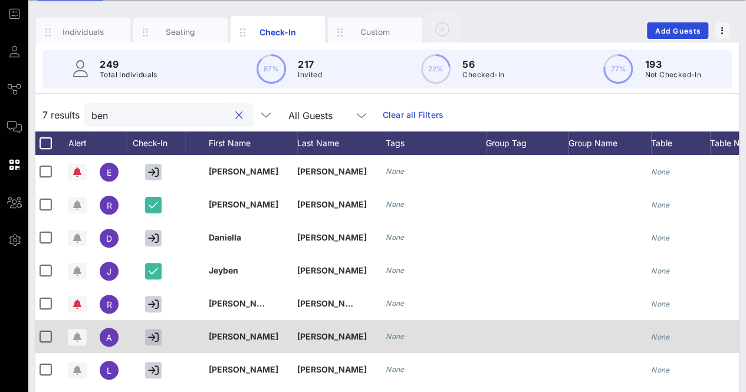
type input "ben"
click at [149, 335] on icon "button" at bounding box center [153, 337] width 11 height 11
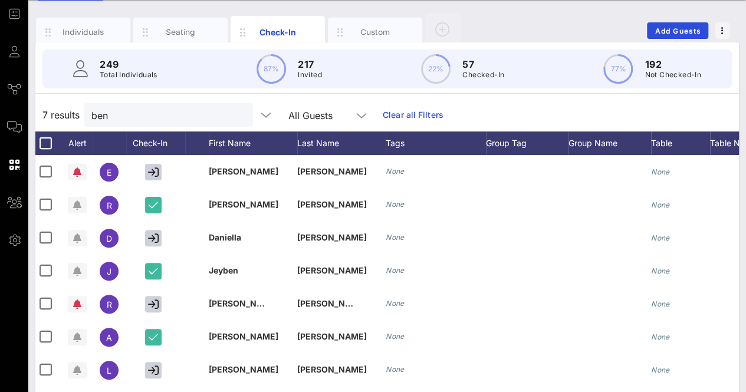
click at [235, 110] on button "clear icon" at bounding box center [239, 116] width 8 height 12
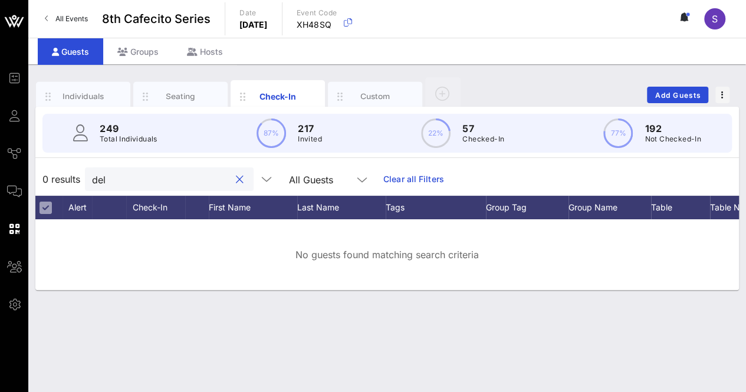
scroll to position [0, 0]
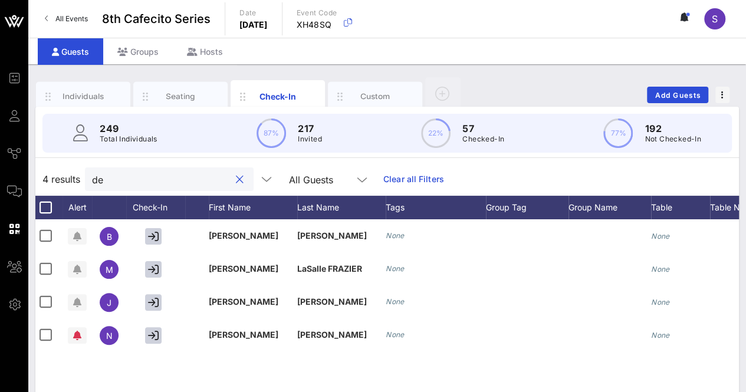
type input "d"
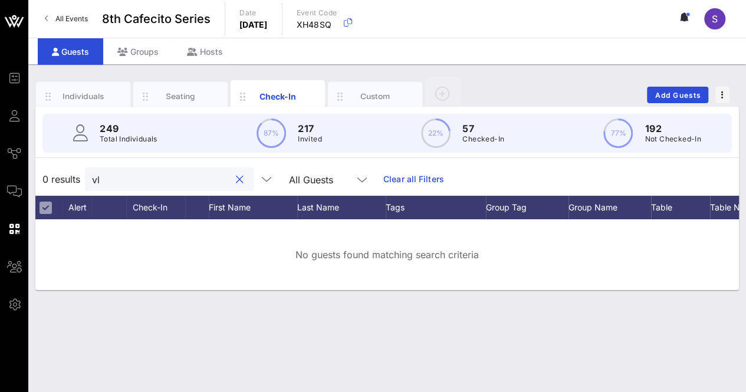
type input "v"
type input "k"
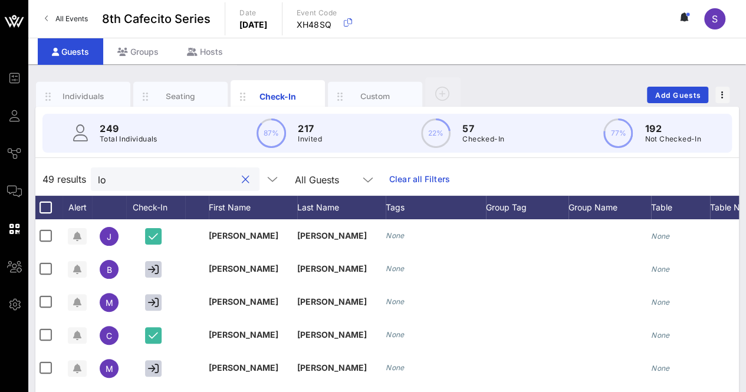
type input "l"
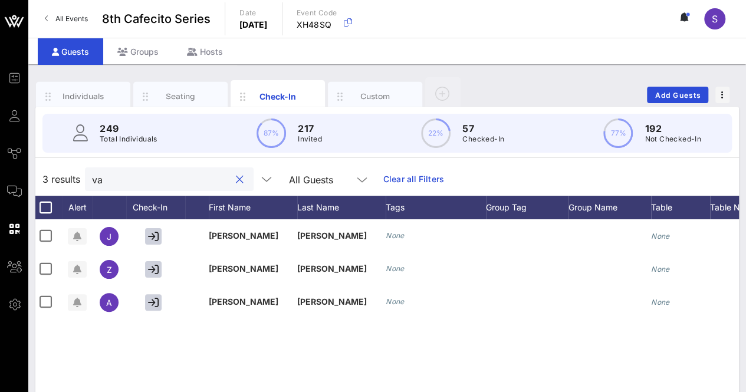
type input "v"
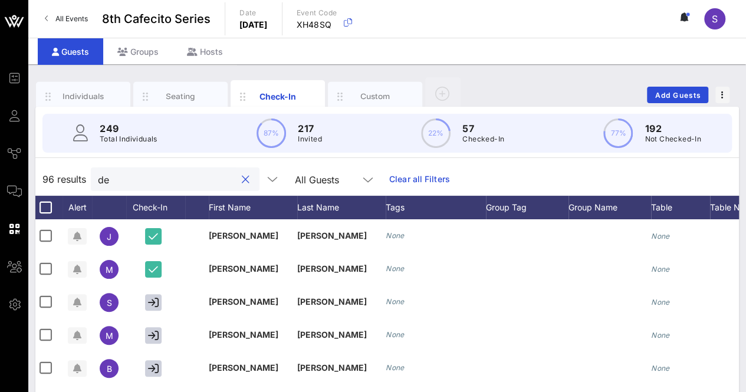
type input "d"
type input "l"
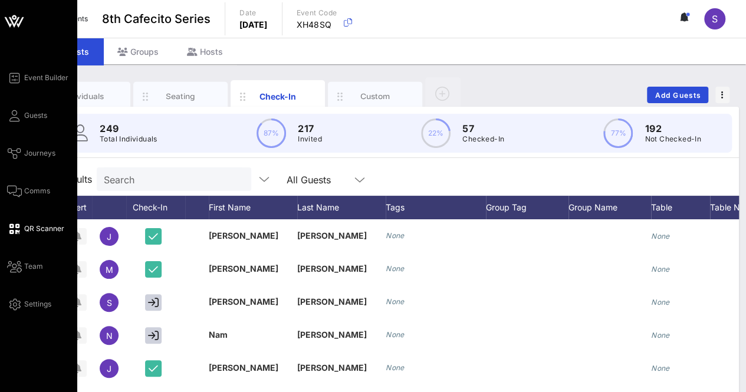
click at [21, 226] on link "QR Scanner" at bounding box center [35, 229] width 57 height 14
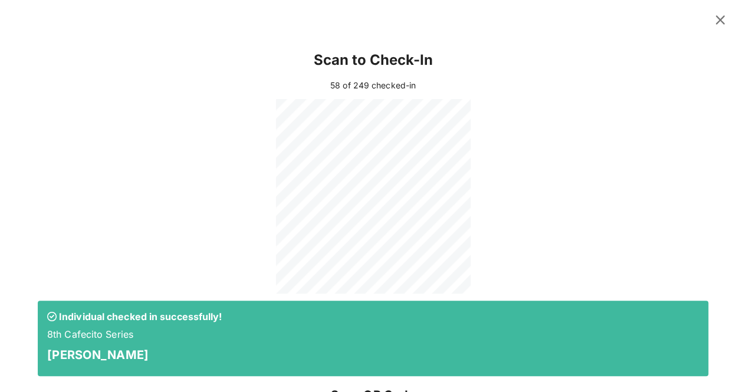
click at [715, 15] on icon at bounding box center [720, 20] width 16 height 14
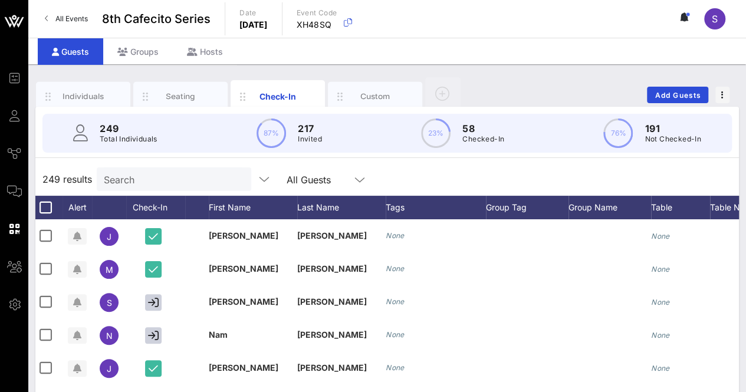
click at [221, 173] on input "Search" at bounding box center [173, 179] width 138 height 15
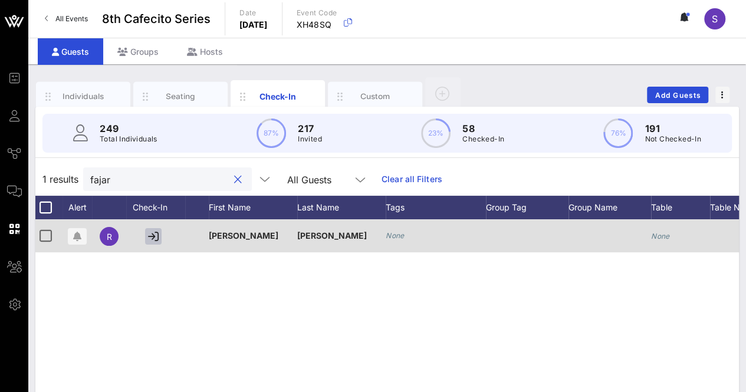
type input "fajar"
click at [147, 234] on button "button" at bounding box center [153, 236] width 17 height 17
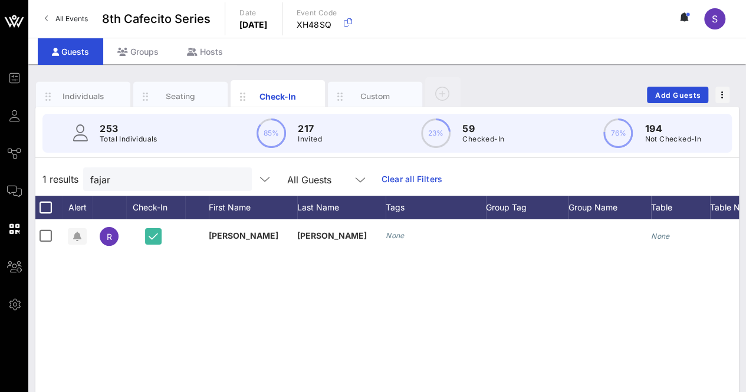
click at [231, 180] on div at bounding box center [238, 180] width 14 height 14
click at [234, 177] on button "clear icon" at bounding box center [238, 180] width 8 height 12
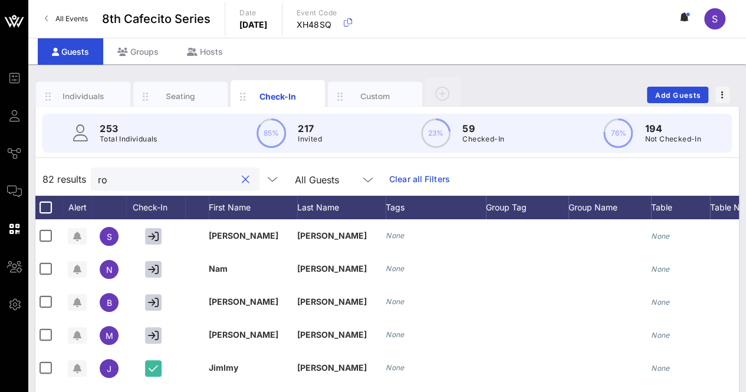
type input "r"
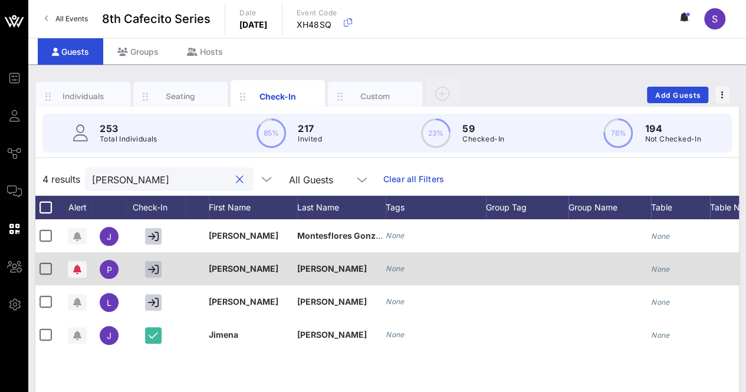
type input "[PERSON_NAME]"
click at [156, 262] on button "button" at bounding box center [153, 269] width 17 height 17
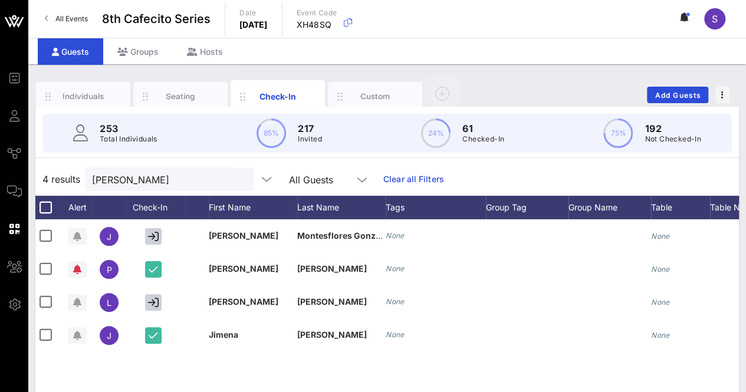
click at [236, 179] on button "clear icon" at bounding box center [240, 180] width 8 height 12
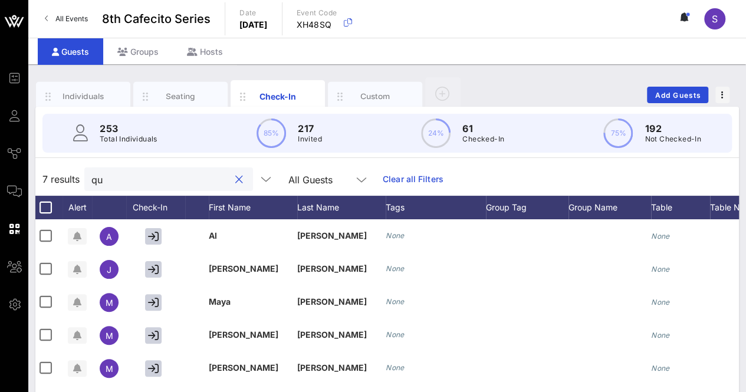
type input "q"
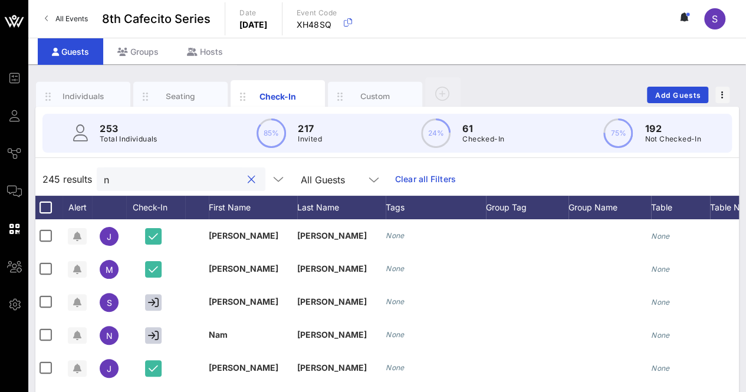
type input "ng"
drag, startPoint x: 235, startPoint y: 175, endPoint x: 243, endPoint y: 175, distance: 8.3
click at [243, 175] on div "ng" at bounding box center [179, 179] width 169 height 24
click at [246, 174] on button "clear icon" at bounding box center [250, 180] width 8 height 12
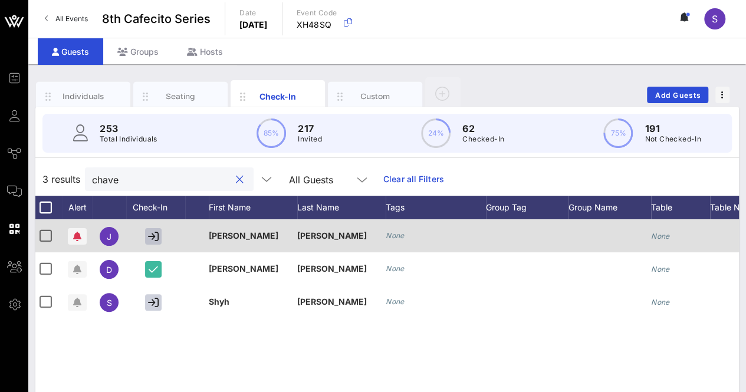
type input "chave"
click at [153, 231] on icon "button" at bounding box center [153, 236] width 11 height 11
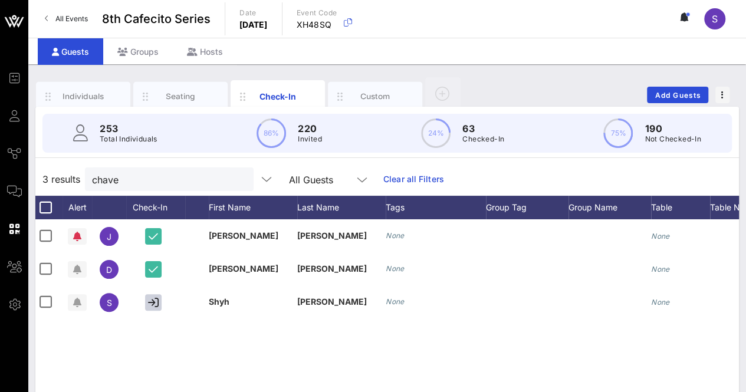
click at [232, 178] on div at bounding box center [239, 180] width 14 height 14
click at [236, 178] on button "clear icon" at bounding box center [240, 180] width 8 height 12
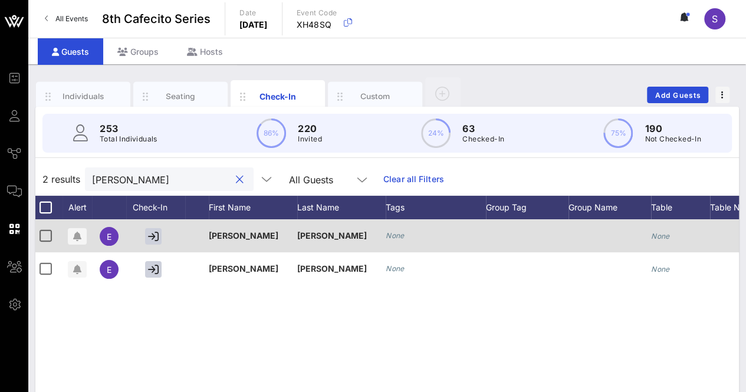
type input "[PERSON_NAME]"
click at [142, 229] on div at bounding box center [155, 235] width 59 height 33
click at [149, 234] on icon "button" at bounding box center [153, 236] width 11 height 11
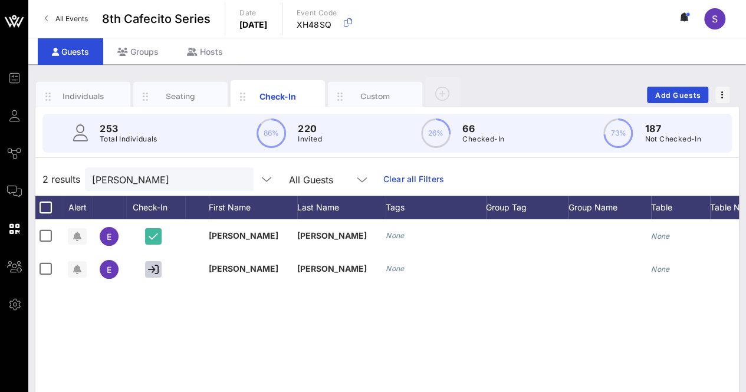
click at [236, 178] on button "clear icon" at bounding box center [240, 180] width 8 height 12
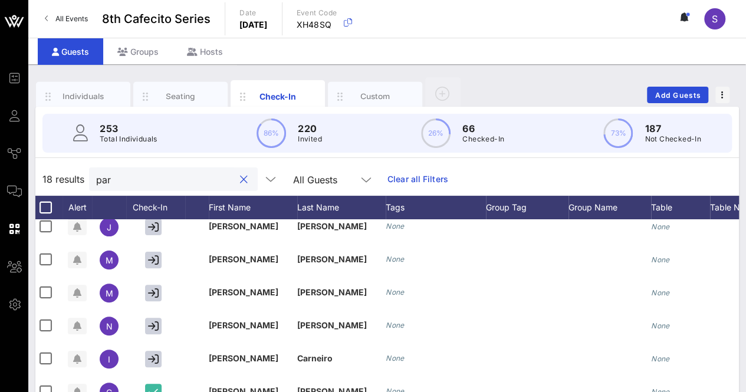
scroll to position [249, 2]
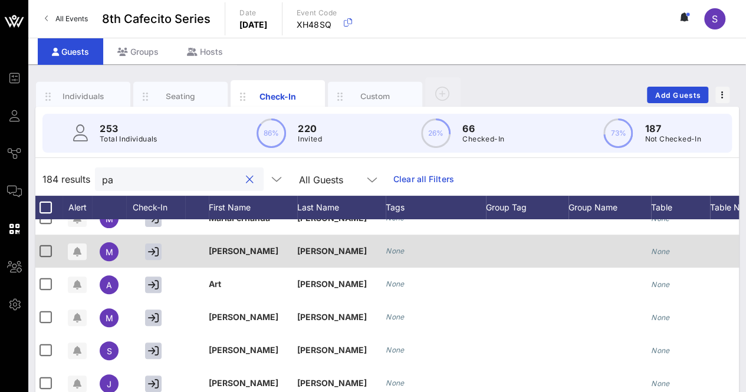
type input "p"
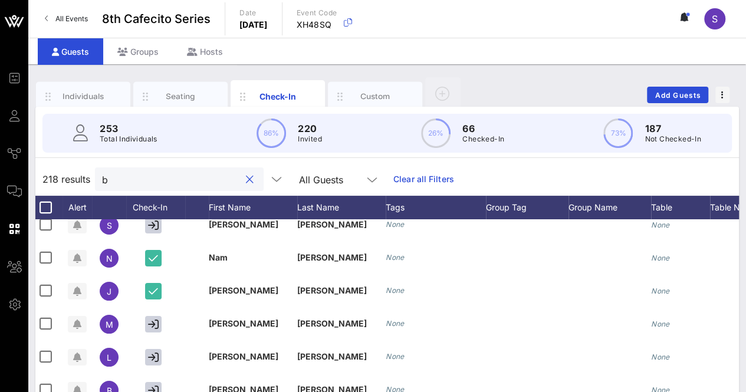
scroll to position [0, 2]
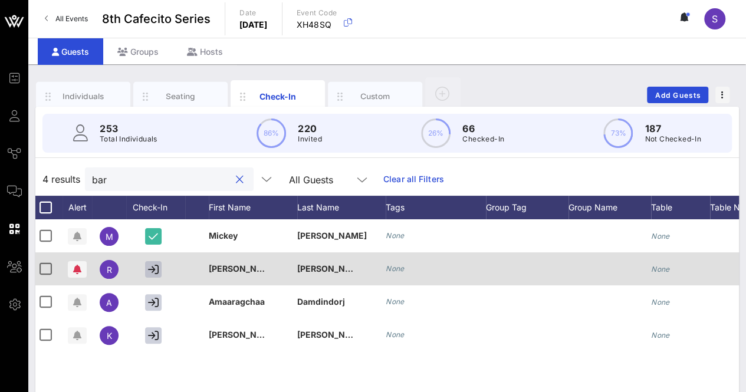
type input "bar"
click at [146, 268] on button "button" at bounding box center [153, 269] width 17 height 17
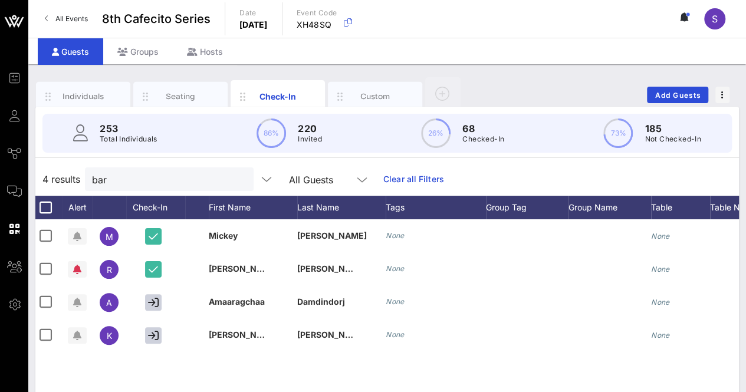
click at [232, 177] on div at bounding box center [239, 180] width 14 height 14
click at [236, 179] on button "clear icon" at bounding box center [240, 180] width 8 height 12
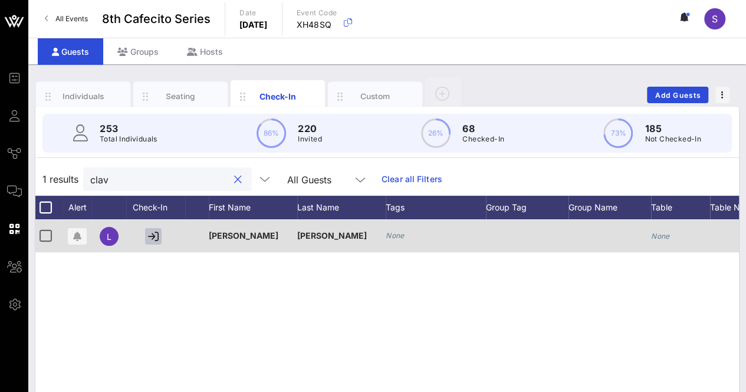
type input "clav"
click at [153, 233] on icon "button" at bounding box center [153, 236] width 11 height 11
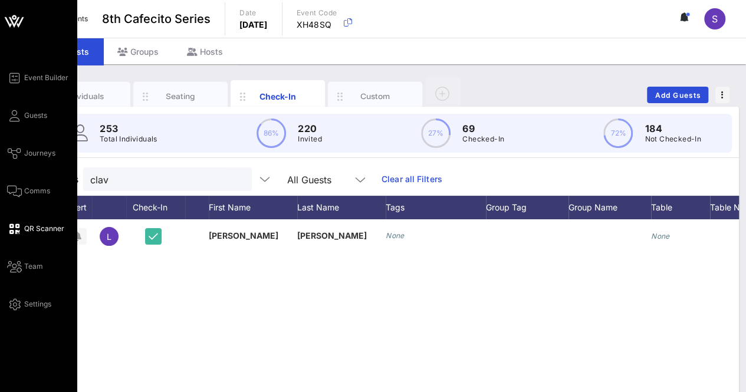
click at [8, 229] on link "QR Scanner" at bounding box center [35, 229] width 57 height 14
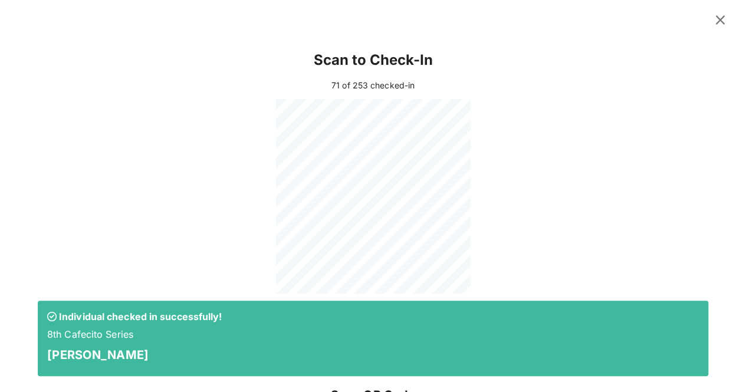
click at [708, 6] on div at bounding box center [373, 18] width 746 height 37
click at [712, 21] on icon at bounding box center [720, 20] width 16 height 14
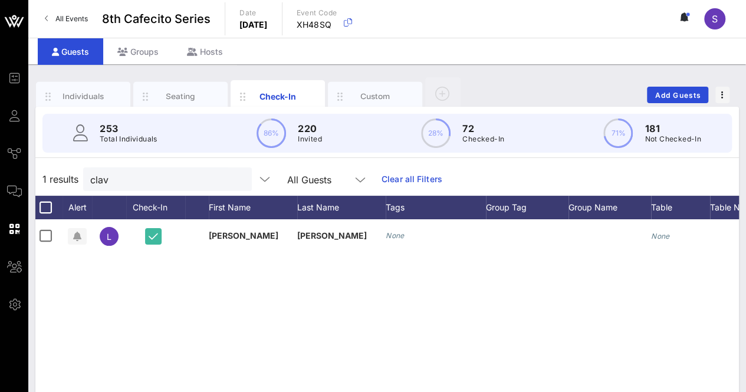
click at [234, 179] on button "clear icon" at bounding box center [238, 180] width 8 height 12
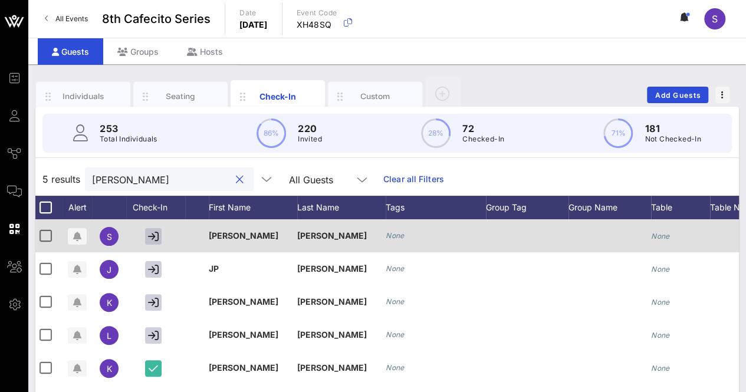
type input "[PERSON_NAME]"
click at [149, 232] on icon "button" at bounding box center [153, 236] width 11 height 11
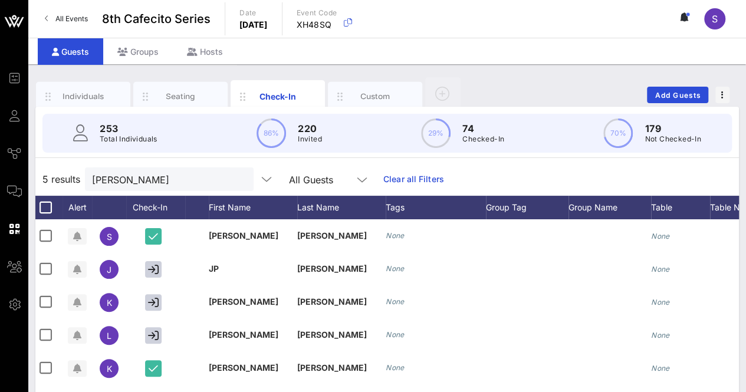
click at [236, 179] on button "clear icon" at bounding box center [240, 180] width 8 height 12
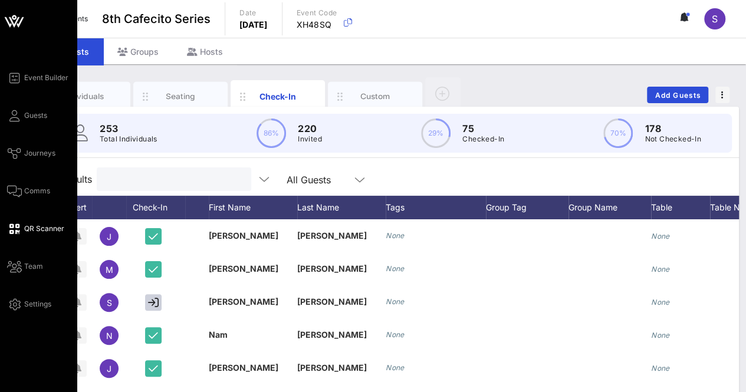
click at [12, 228] on icon at bounding box center [14, 229] width 15 height 2
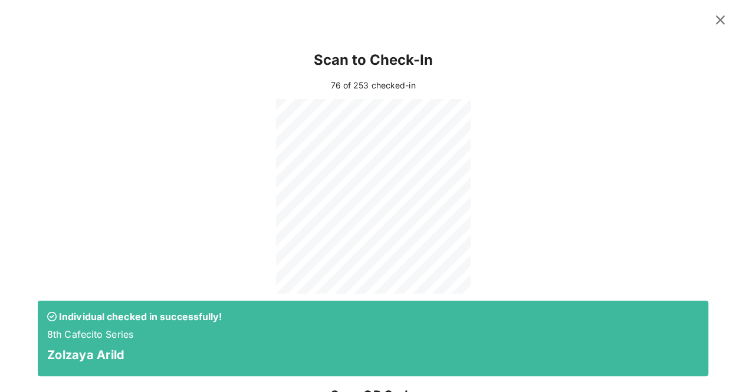
click at [714, 17] on icon at bounding box center [720, 20] width 17 height 16
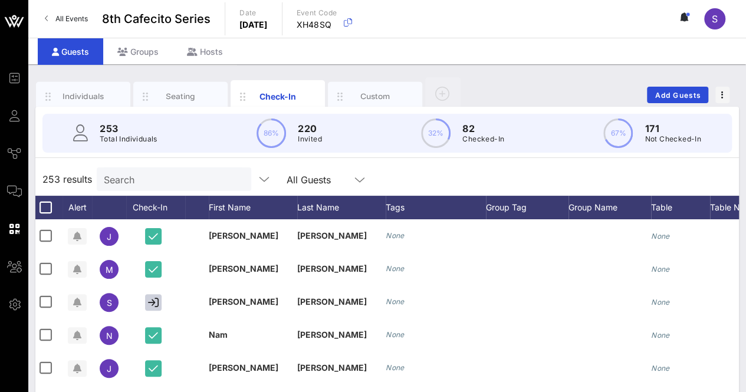
click at [184, 181] on input "Search" at bounding box center [173, 179] width 138 height 15
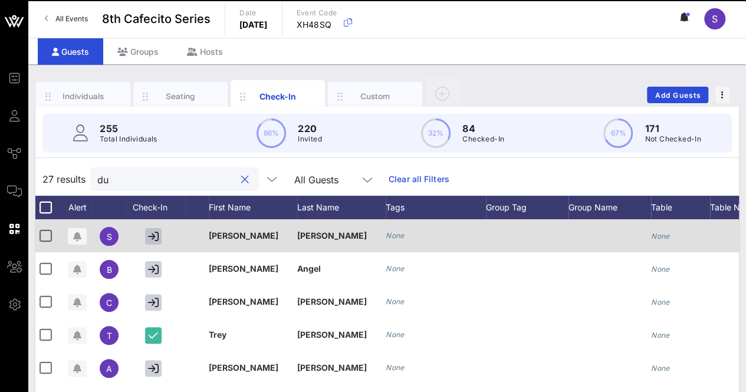
type input "d"
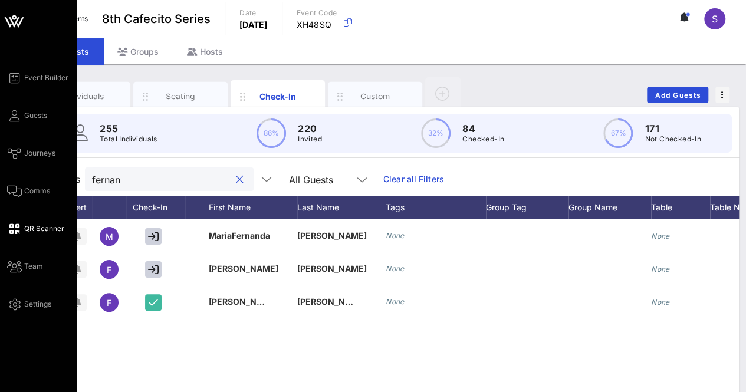
click at [32, 233] on span "QR Scanner" at bounding box center [44, 228] width 40 height 11
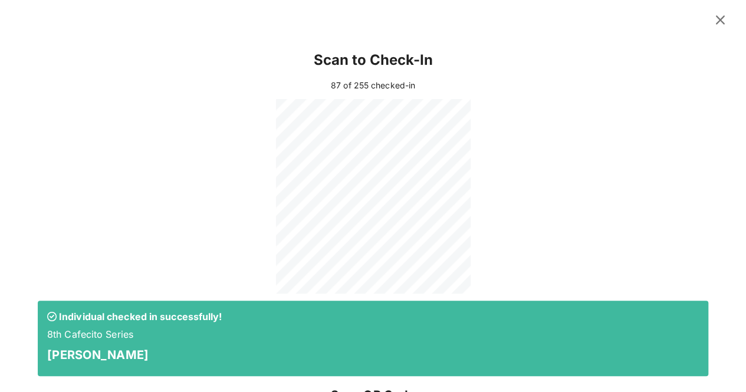
click at [715, 23] on icon at bounding box center [720, 19] width 17 height 15
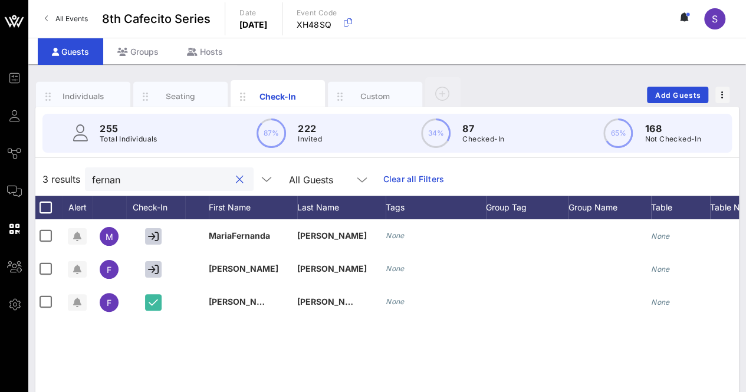
click at [202, 179] on input "fernan" at bounding box center [161, 179] width 138 height 15
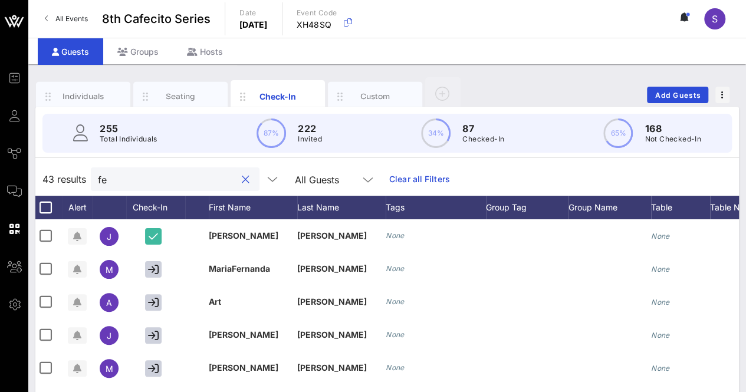
type input "f"
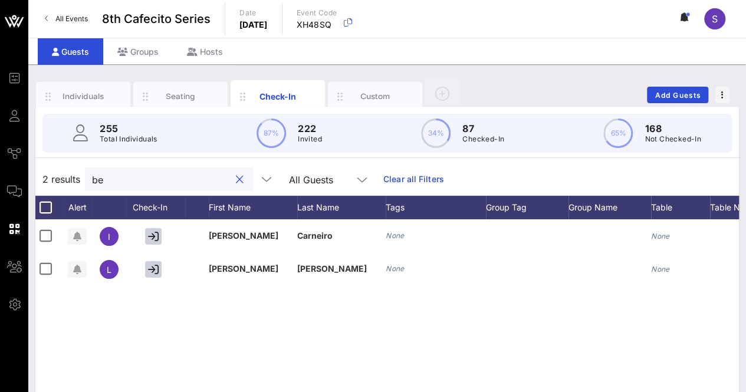
type input "b"
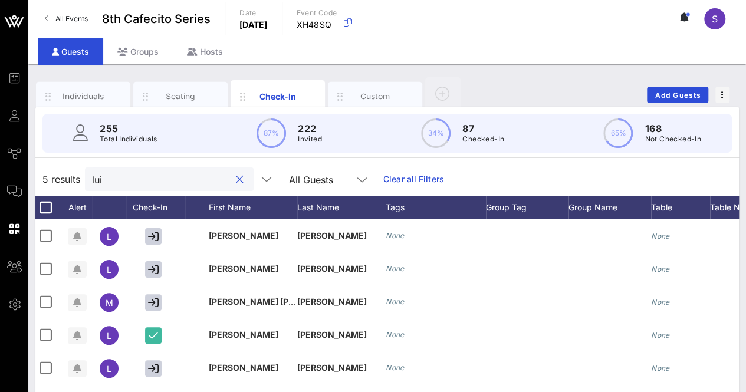
type input "[PERSON_NAME]"
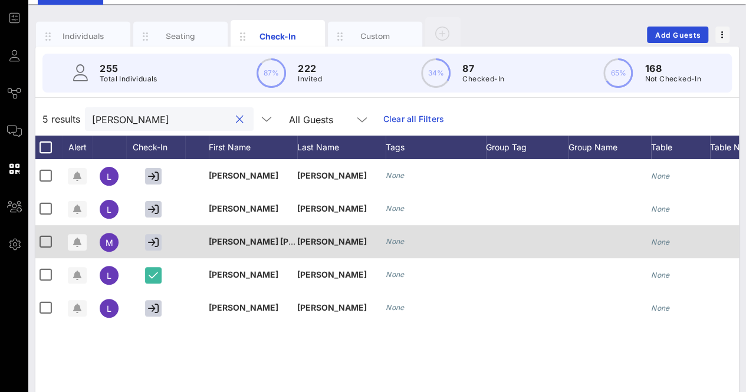
scroll to position [61, 0]
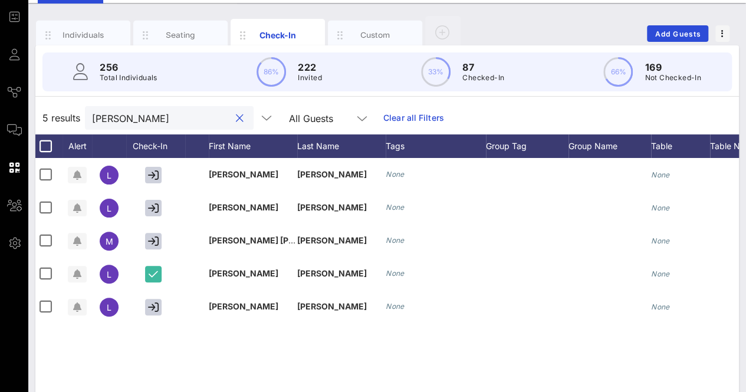
click at [236, 116] on button "clear icon" at bounding box center [240, 119] width 8 height 12
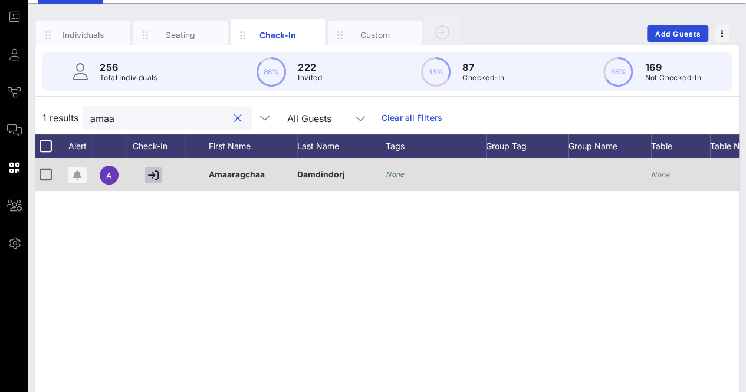
type input "amaa"
click at [156, 175] on icon "button" at bounding box center [153, 175] width 11 height 11
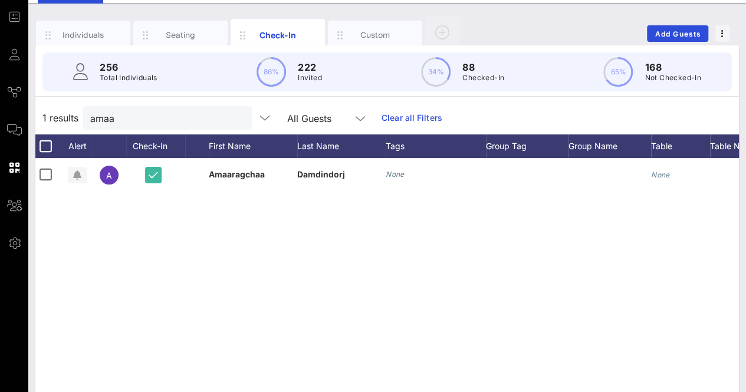
click at [234, 116] on button "clear icon" at bounding box center [238, 119] width 8 height 12
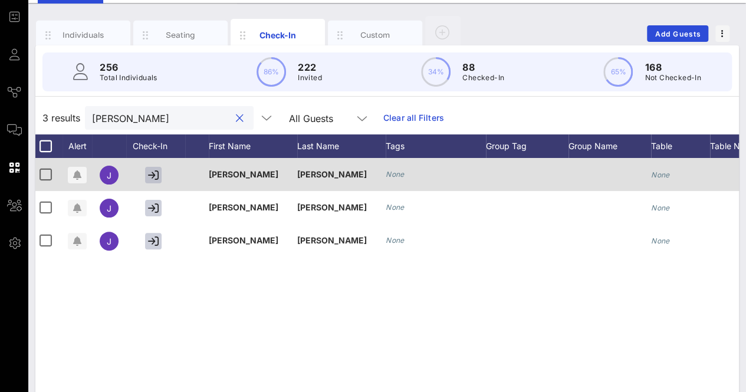
type input "[PERSON_NAME]"
click at [145, 177] on button "button" at bounding box center [153, 175] width 17 height 17
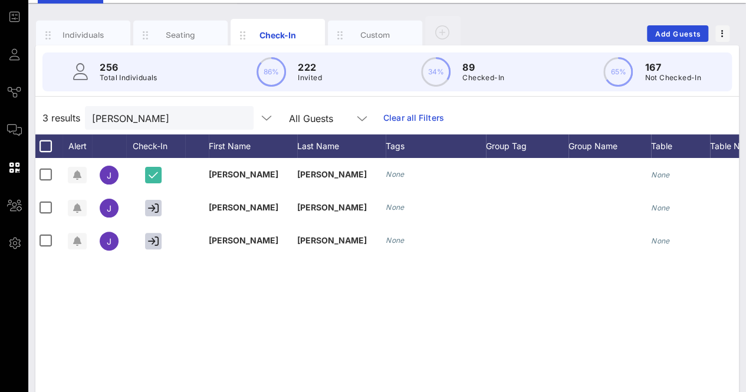
click at [236, 115] on button "clear icon" at bounding box center [240, 119] width 8 height 12
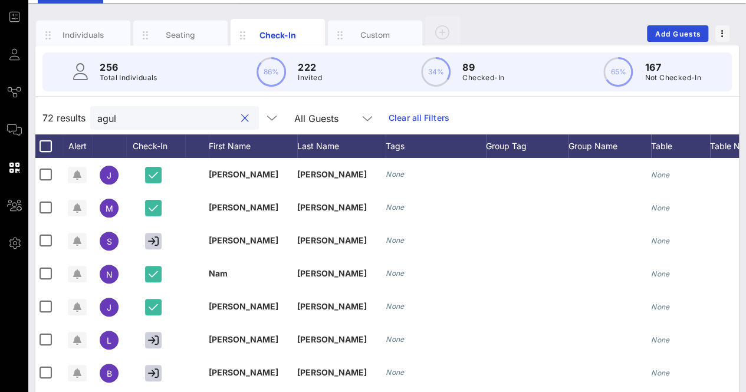
scroll to position [0, 0]
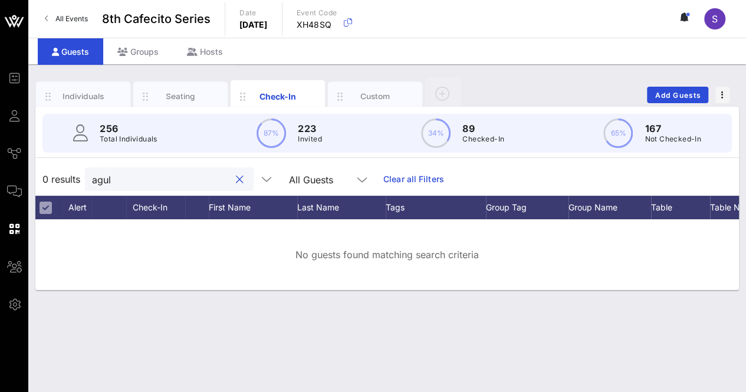
click at [156, 180] on input "agul" at bounding box center [161, 179] width 138 height 15
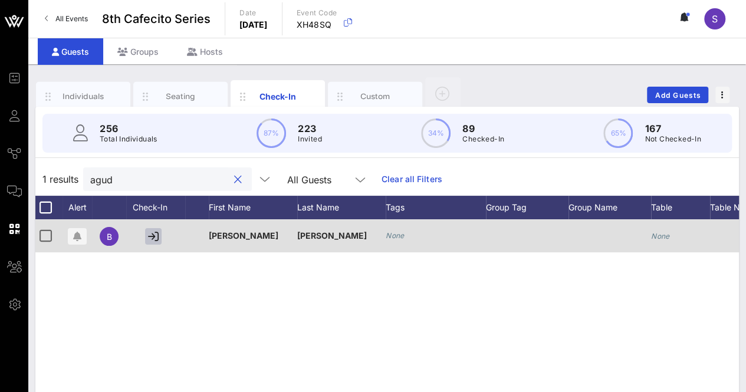
type input "agud"
click at [149, 234] on icon "button" at bounding box center [153, 236] width 11 height 11
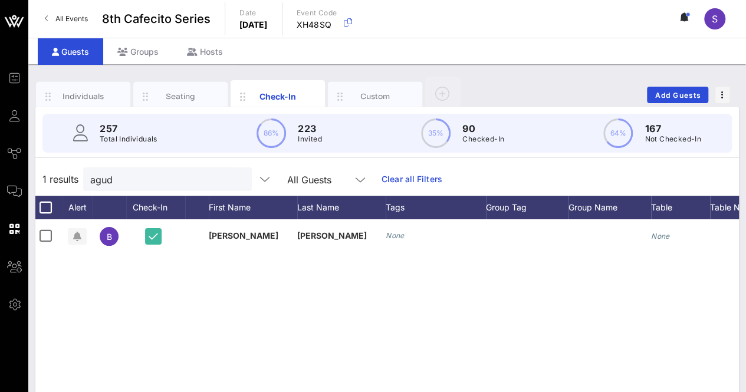
click at [231, 176] on div at bounding box center [238, 180] width 14 height 14
click at [234, 176] on button "clear icon" at bounding box center [238, 180] width 8 height 12
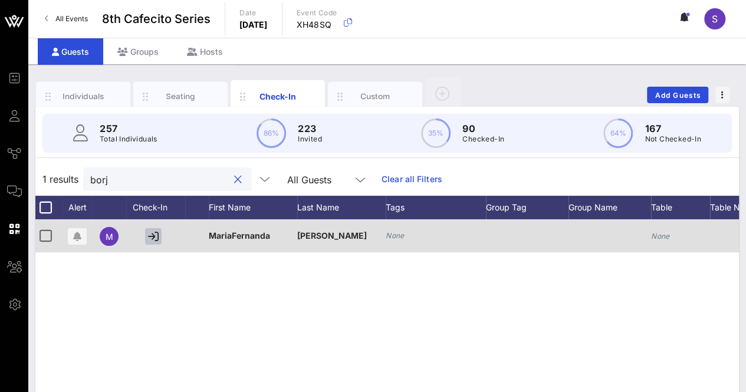
type input "borj"
click at [150, 234] on icon "button" at bounding box center [153, 236] width 11 height 11
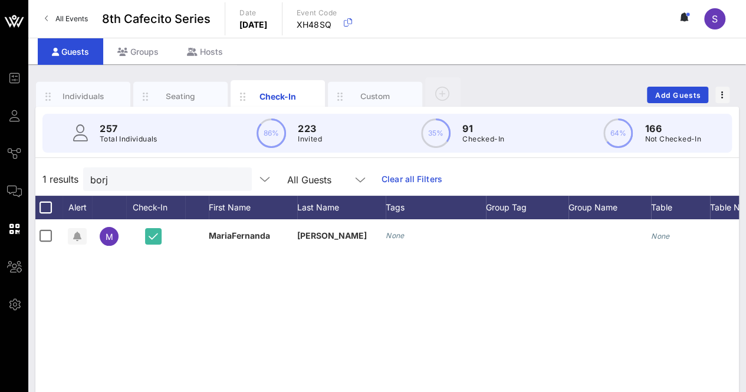
click at [234, 181] on button "clear icon" at bounding box center [238, 180] width 8 height 12
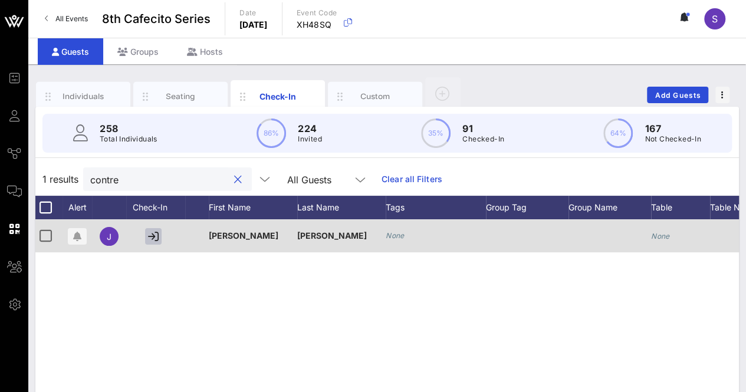
type input "contre"
click at [156, 233] on icon "button" at bounding box center [153, 236] width 11 height 11
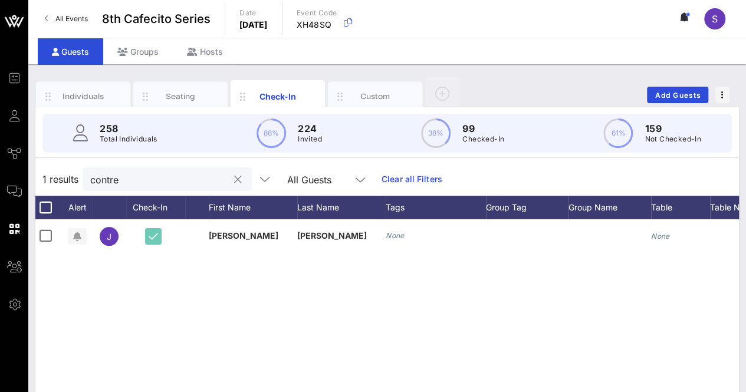
drag, startPoint x: 156, startPoint y: 233, endPoint x: 232, endPoint y: 177, distance: 94.1
click at [232, 177] on div "1 results contre All Guests Clear all Filters Alert Check-In First Name Last Na…" at bounding box center [386, 368] width 703 height 410
click at [234, 177] on button "clear icon" at bounding box center [238, 180] width 8 height 12
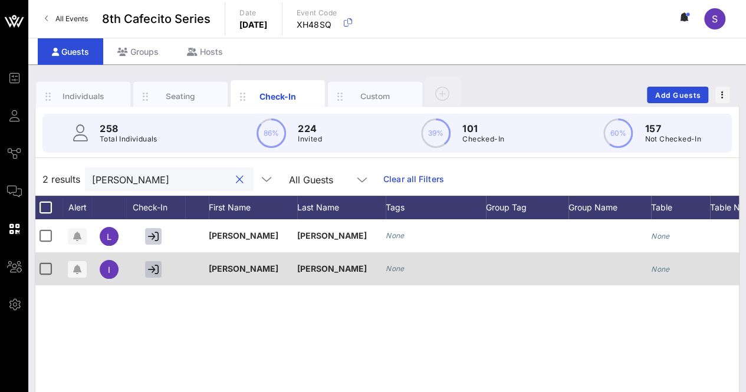
type input "[PERSON_NAME]"
click at [156, 268] on icon "button" at bounding box center [153, 269] width 11 height 11
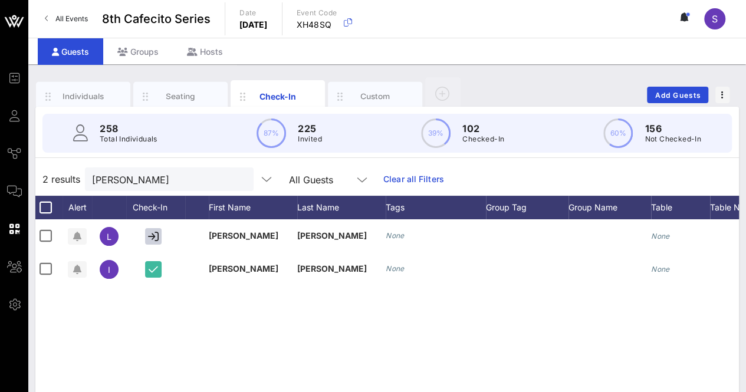
click at [236, 177] on button "clear icon" at bounding box center [240, 180] width 8 height 12
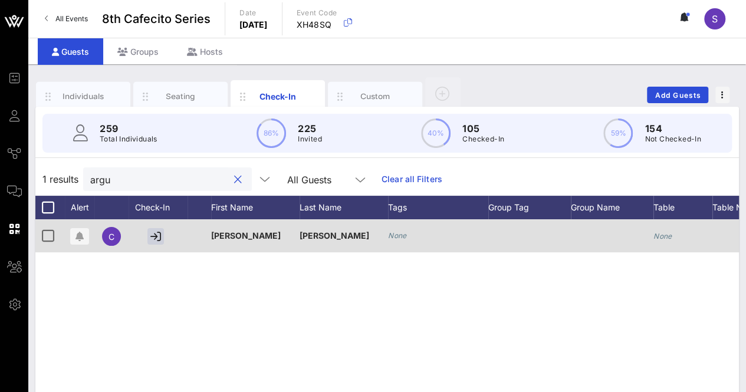
type input "argu"
drag, startPoint x: 154, startPoint y: 226, endPoint x: 152, endPoint y: 237, distance: 11.4
click at [152, 237] on div at bounding box center [158, 235] width 59 height 33
click at [161, 232] on button "button" at bounding box center [155, 236] width 17 height 17
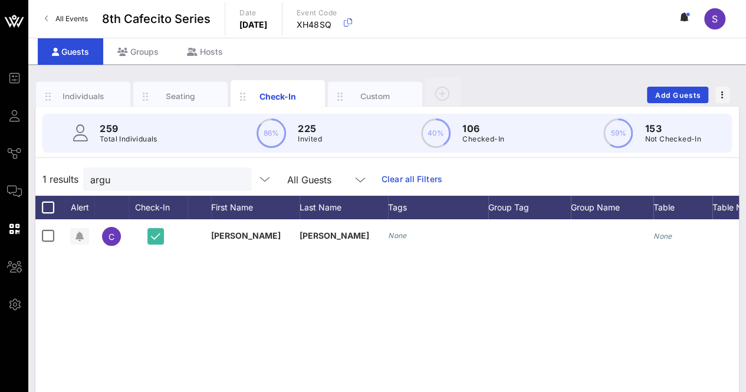
click at [234, 177] on button "clear icon" at bounding box center [238, 180] width 8 height 12
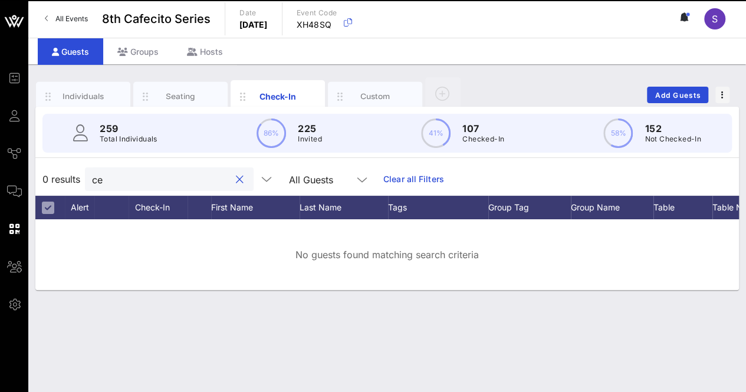
type input "c"
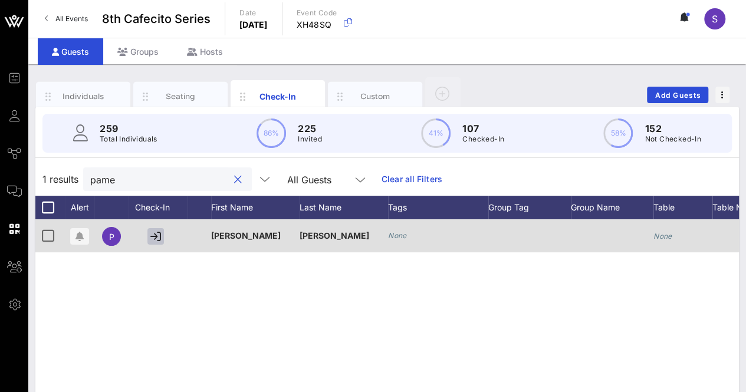
type input "pame"
click at [154, 233] on icon "button" at bounding box center [155, 236] width 11 height 11
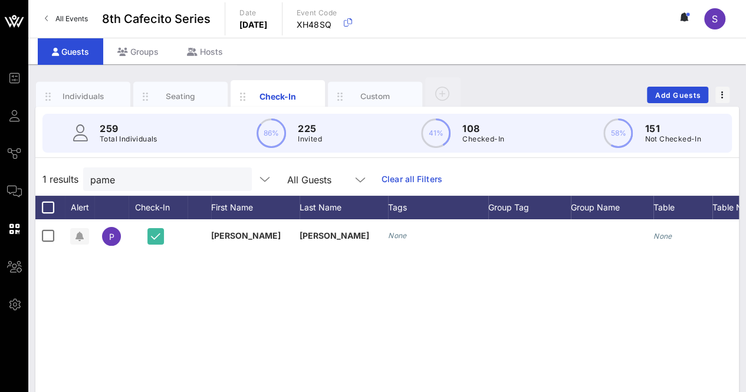
click at [234, 178] on button "clear icon" at bounding box center [238, 180] width 8 height 12
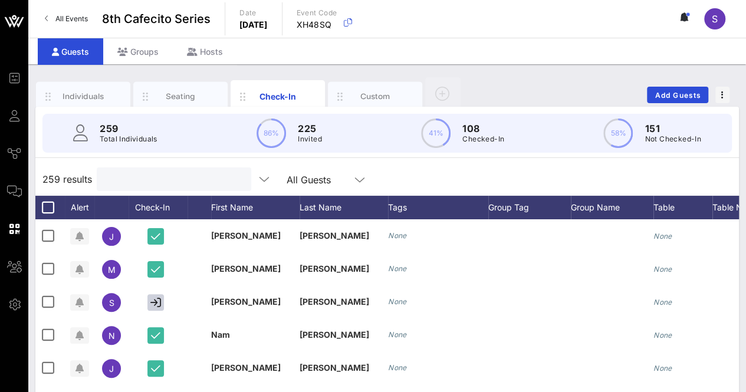
type input "t"
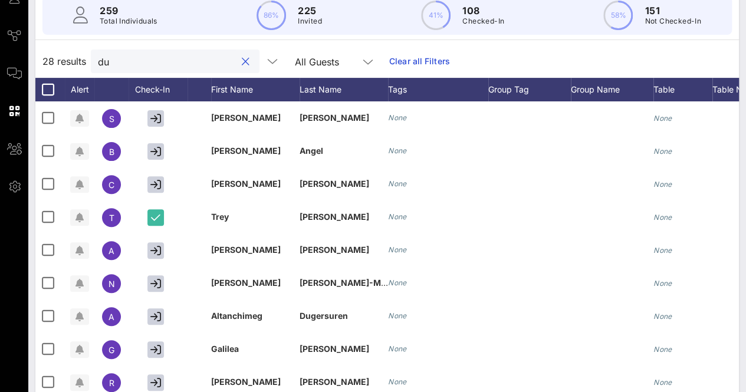
scroll to position [117, 0]
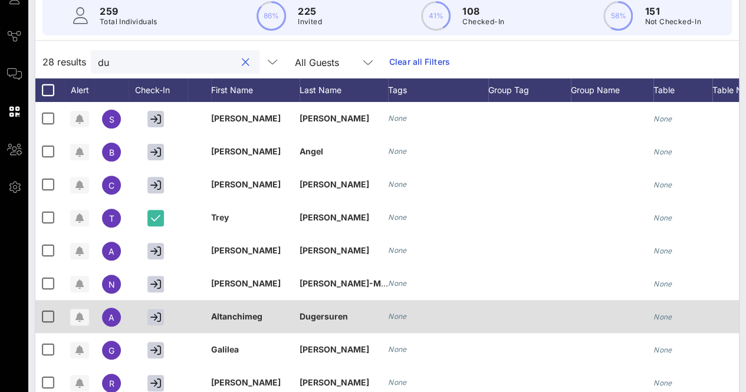
type input "du"
click at [146, 315] on div at bounding box center [158, 316] width 59 height 33
click at [152, 315] on icon "button" at bounding box center [155, 317] width 11 height 11
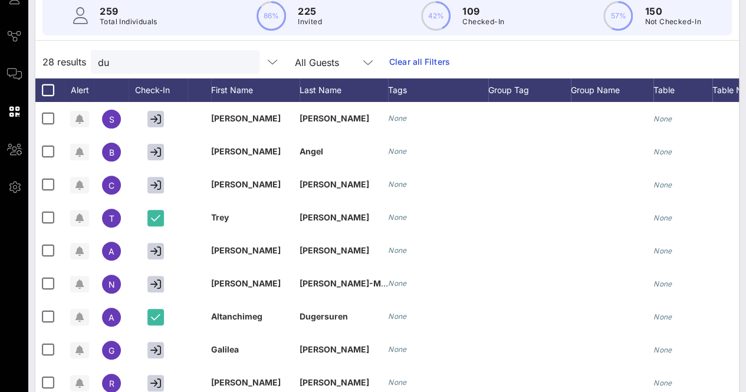
click at [242, 57] on button "clear icon" at bounding box center [246, 63] width 8 height 12
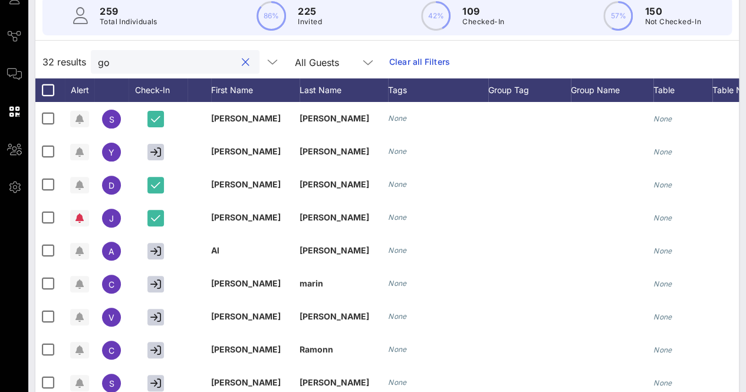
type input "g"
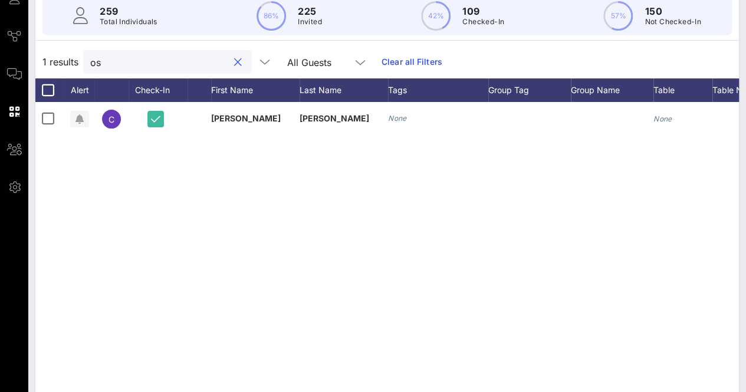
type input "o"
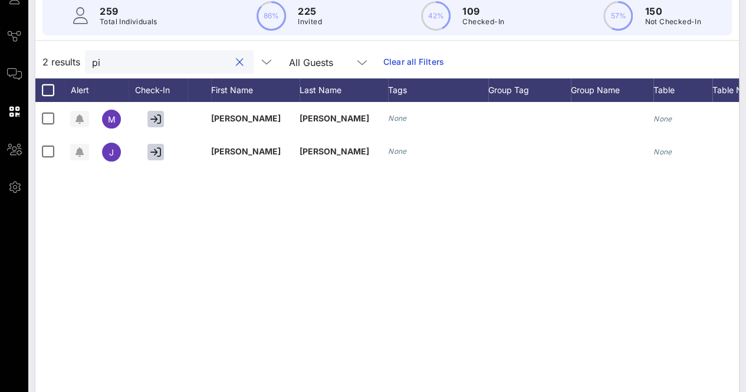
type input "p"
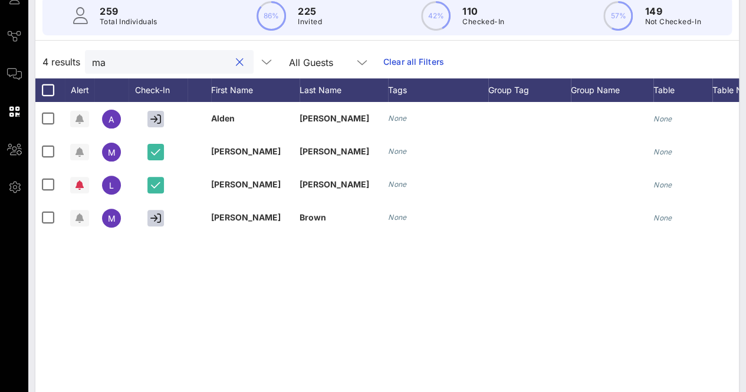
type input "m"
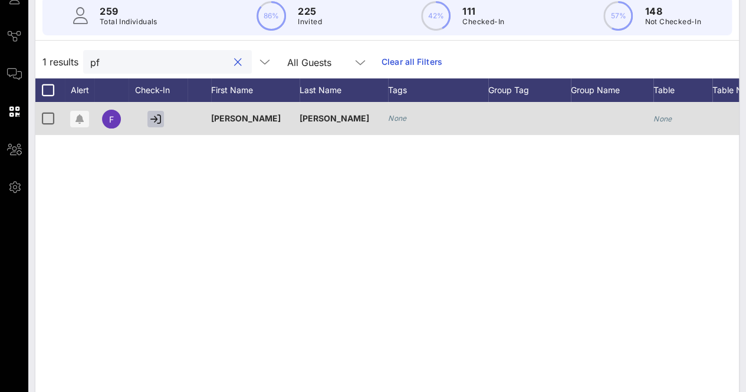
type input "pf"
click at [156, 117] on icon "button" at bounding box center [155, 119] width 11 height 11
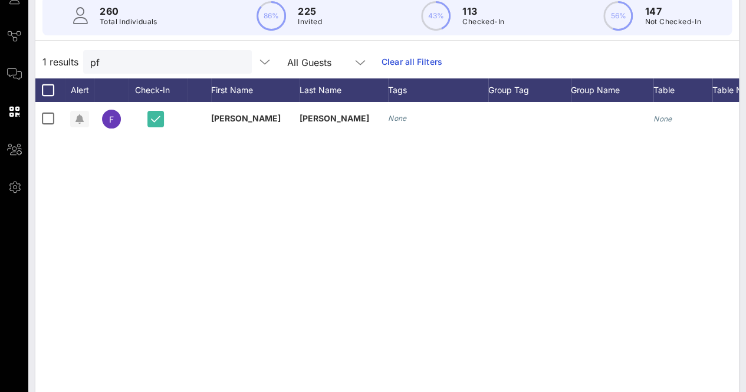
click at [231, 63] on div at bounding box center [238, 62] width 14 height 14
click at [234, 60] on button "clear icon" at bounding box center [238, 63] width 8 height 12
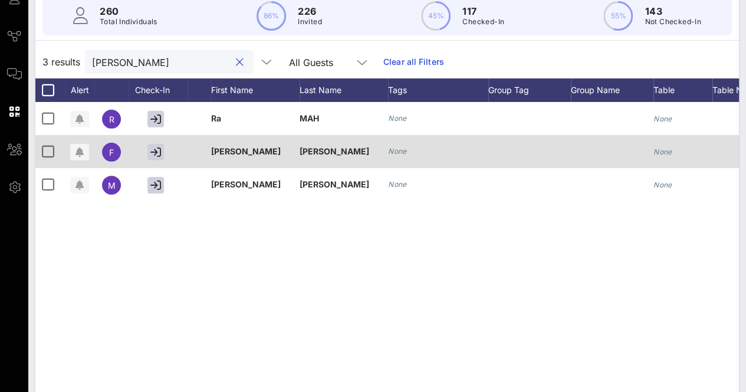
type input "[PERSON_NAME]"
click at [164, 152] on div at bounding box center [158, 151] width 59 height 33
click at [156, 159] on button "button" at bounding box center [155, 152] width 17 height 17
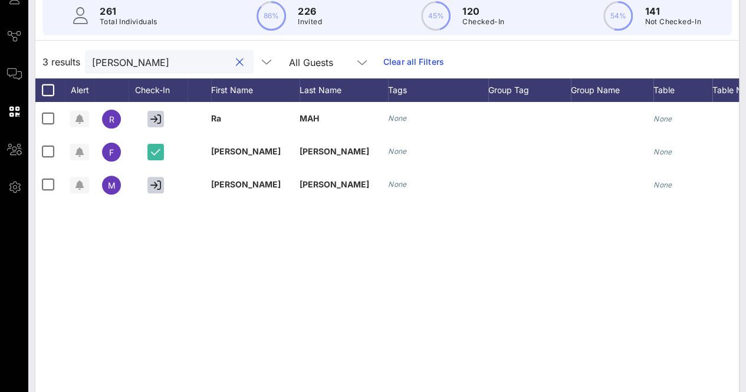
click at [129, 65] on input "[PERSON_NAME]" at bounding box center [161, 61] width 138 height 15
click at [236, 64] on button "clear icon" at bounding box center [240, 63] width 8 height 12
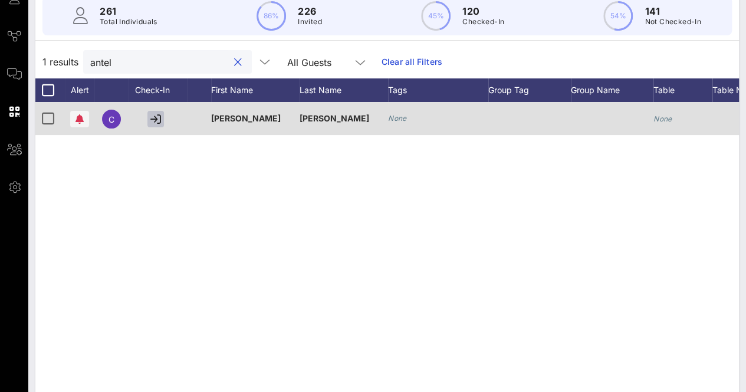
type input "antel"
click at [161, 126] on button "button" at bounding box center [155, 119] width 17 height 17
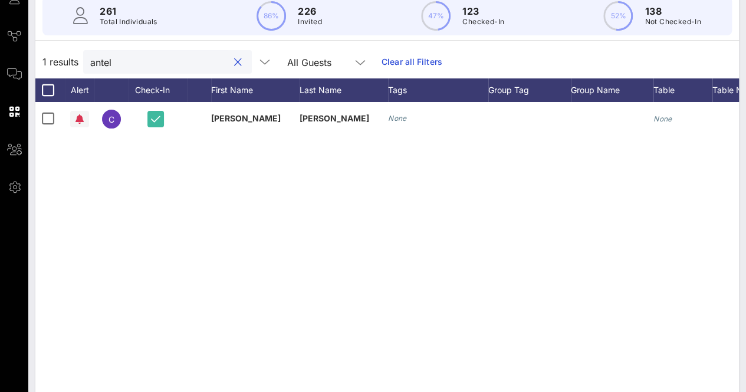
click at [121, 63] on input "antel" at bounding box center [159, 61] width 138 height 15
click at [234, 64] on button "clear icon" at bounding box center [238, 63] width 8 height 12
